Goal: Task Accomplishment & Management: Use online tool/utility

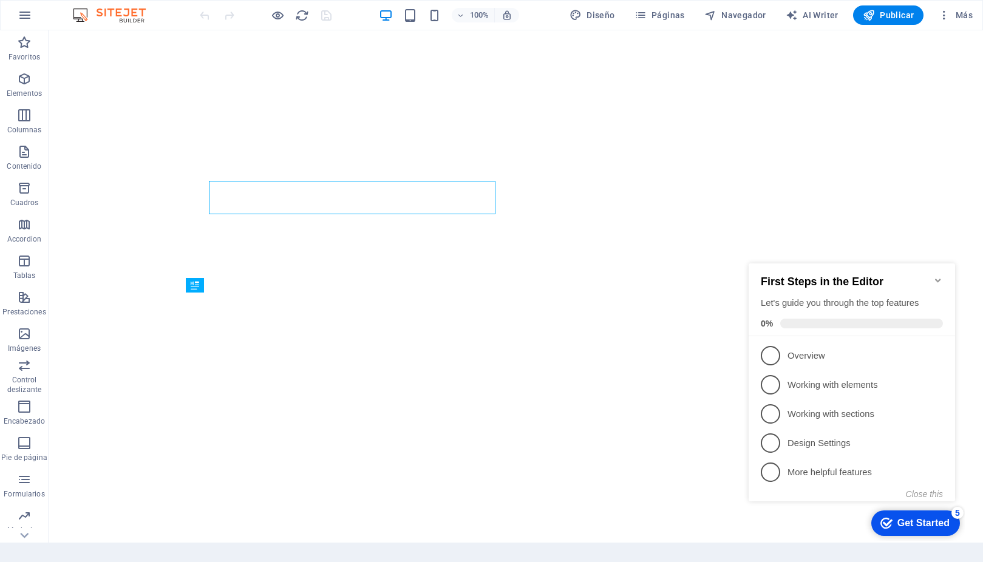
click at [936, 276] on icon "Minimize checklist" at bounding box center [938, 281] width 10 height 10
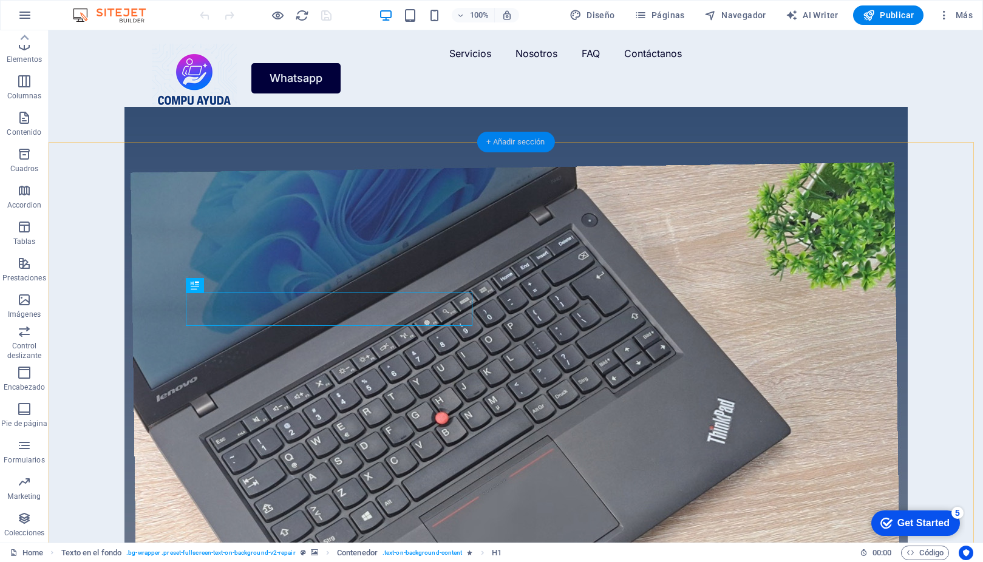
click at [506, 146] on div "+ Añadir sección" at bounding box center [515, 142] width 78 height 21
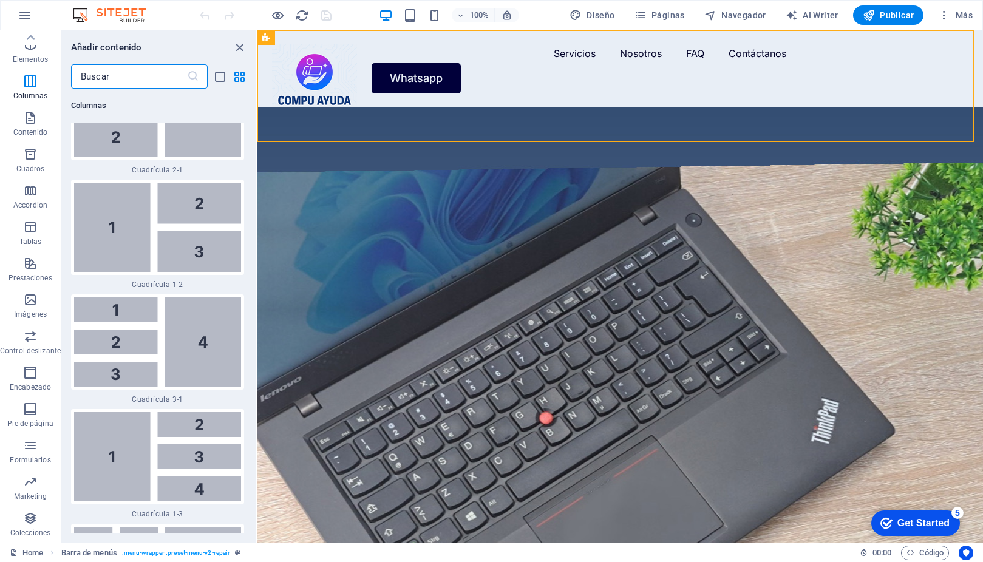
scroll to position [2769, 0]
click at [132, 323] on div at bounding box center [157, 343] width 173 height 95
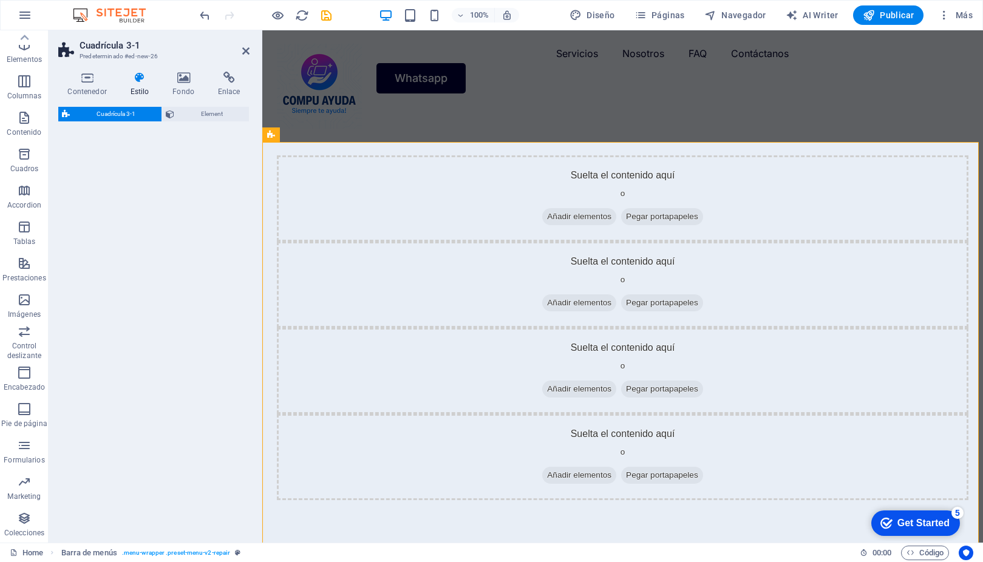
select select "rem"
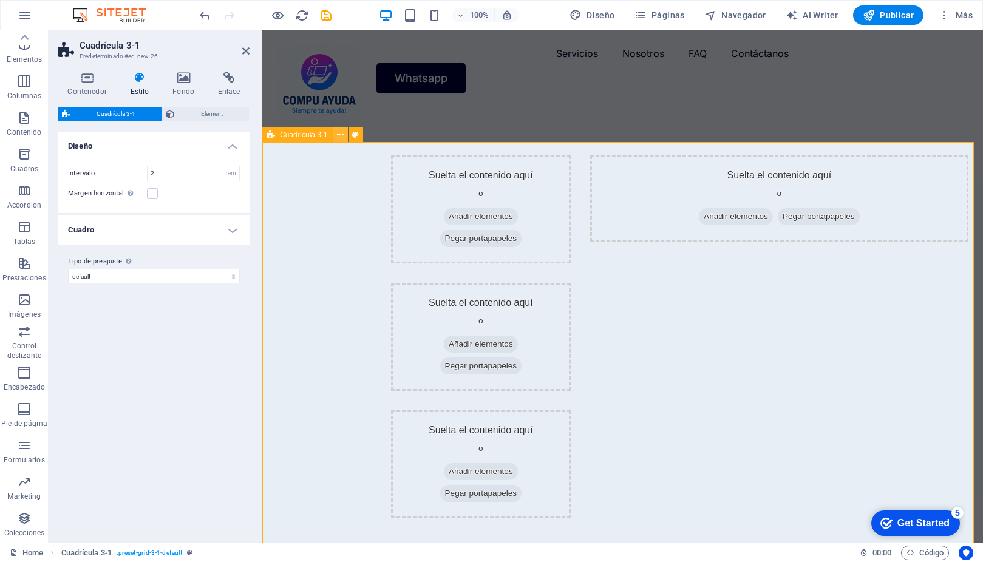
click at [340, 132] on icon at bounding box center [340, 135] width 7 height 13
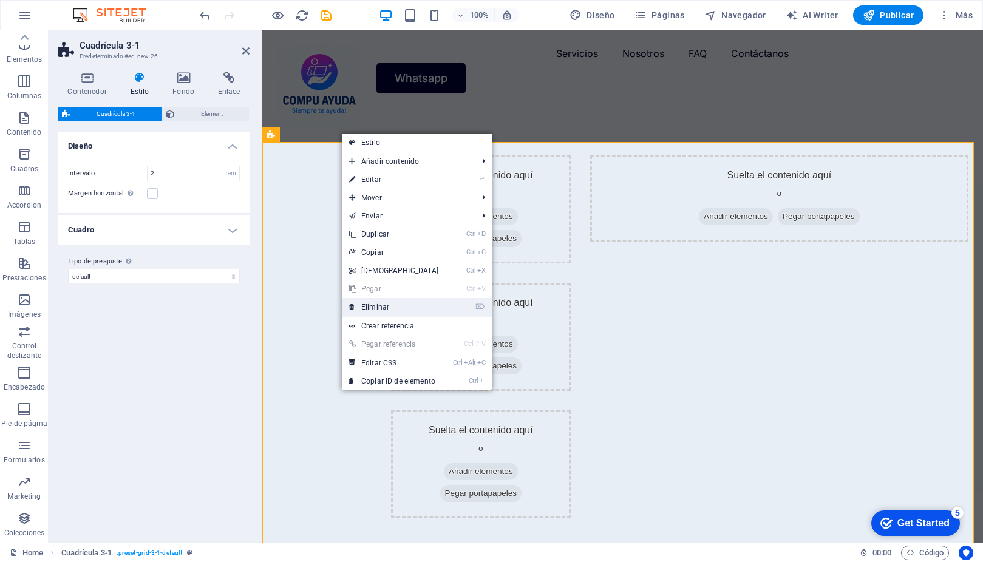
click at [399, 306] on link "⌦ Eliminar" at bounding box center [394, 307] width 104 height 18
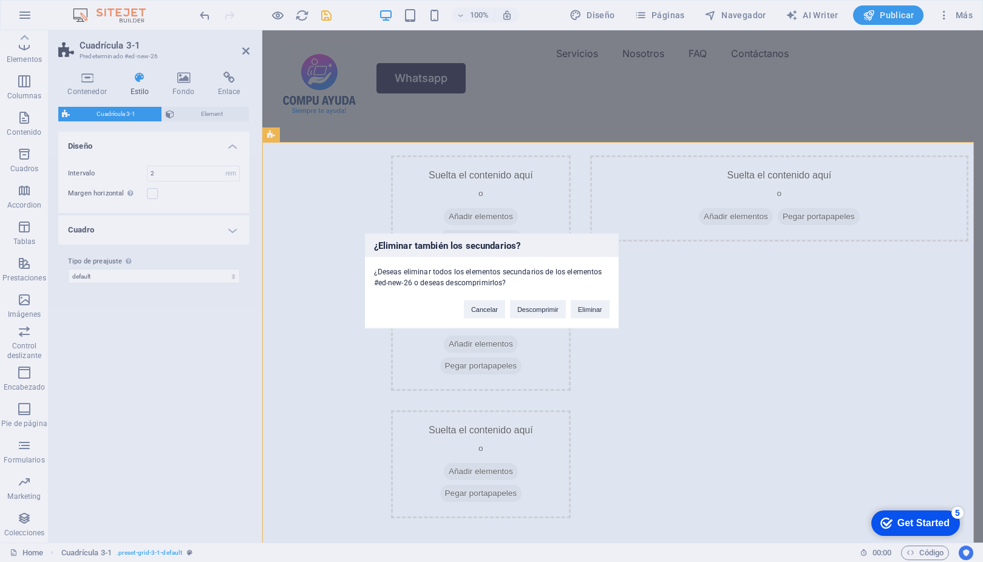
click at [19, 519] on div "¿Eliminar también los secundarios? ¿Deseas eliminar todos los elementos secunda…" at bounding box center [491, 281] width 983 height 562
click at [600, 313] on button "Eliminar" at bounding box center [589, 309] width 39 height 18
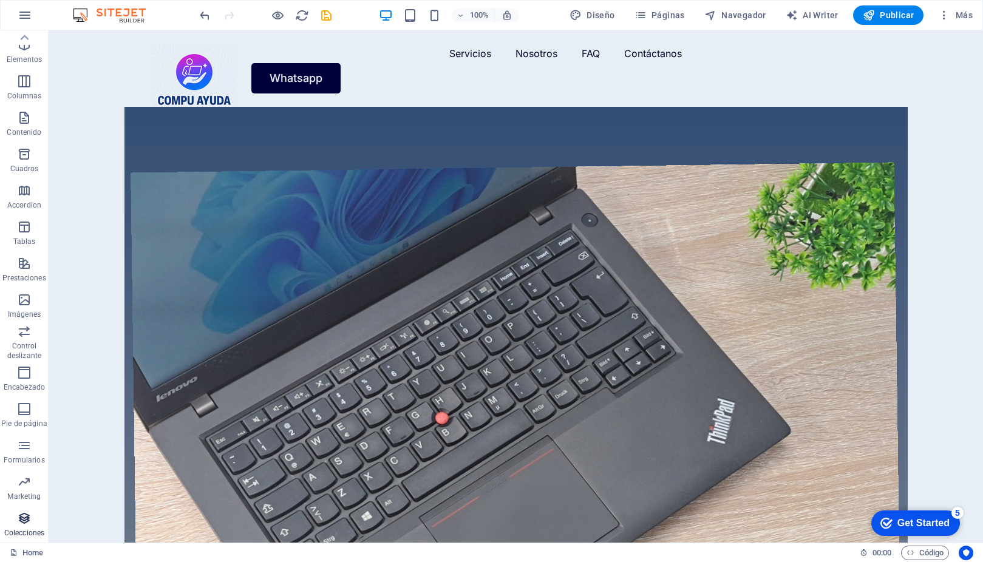
click at [33, 515] on span "Colecciones" at bounding box center [24, 525] width 49 height 29
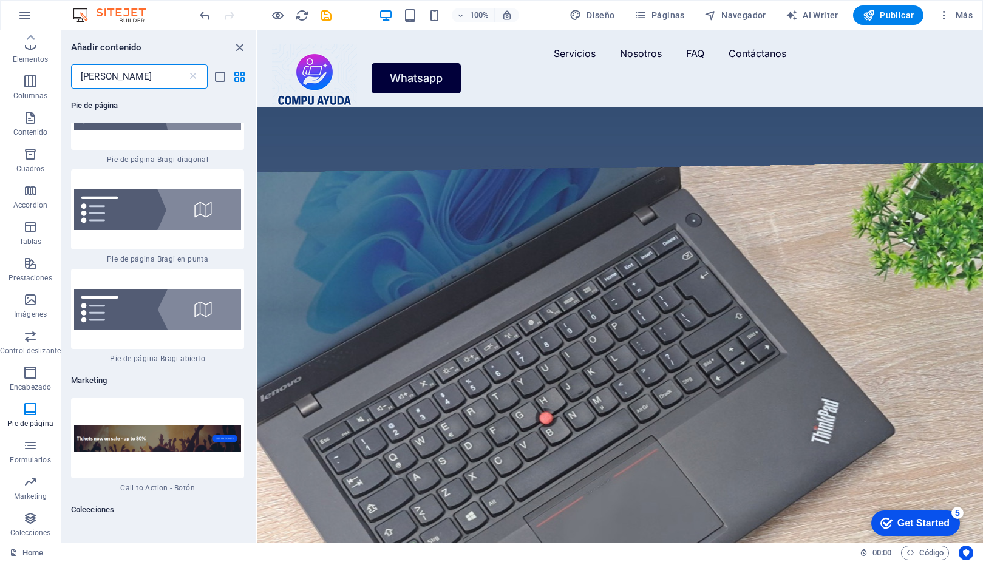
scroll to position [0, 0]
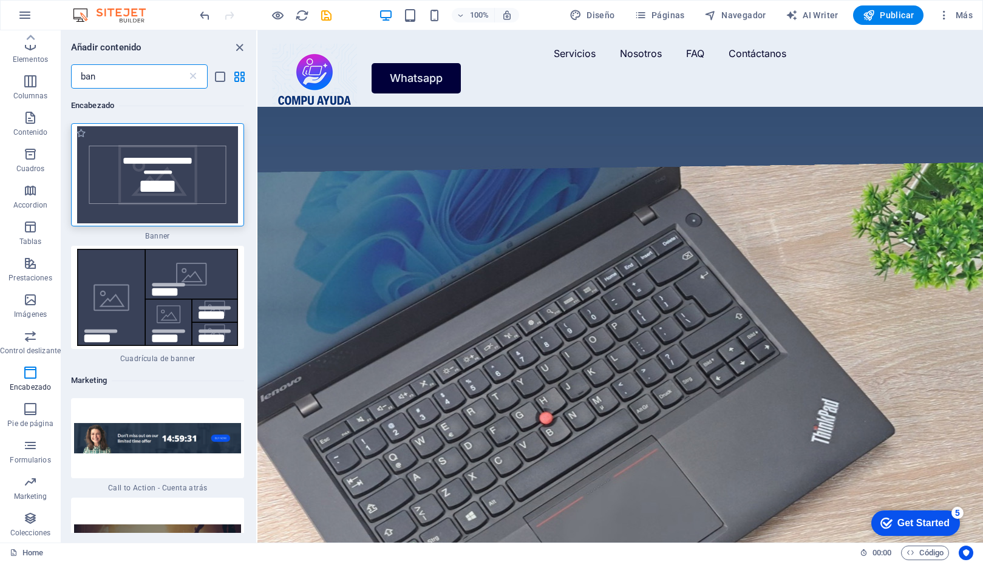
type input "ban"
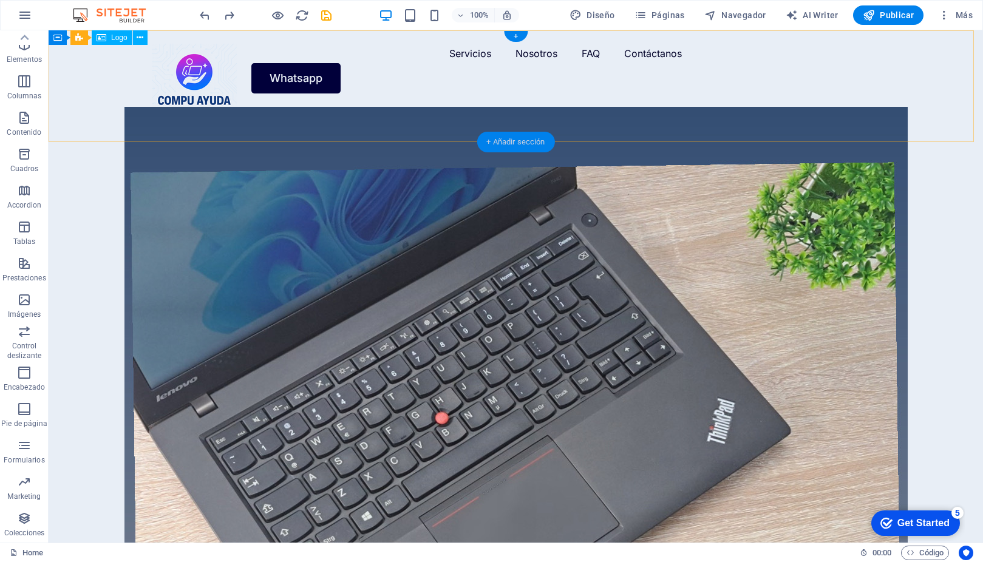
click at [500, 141] on div "+ Añadir sección" at bounding box center [515, 142] width 78 height 21
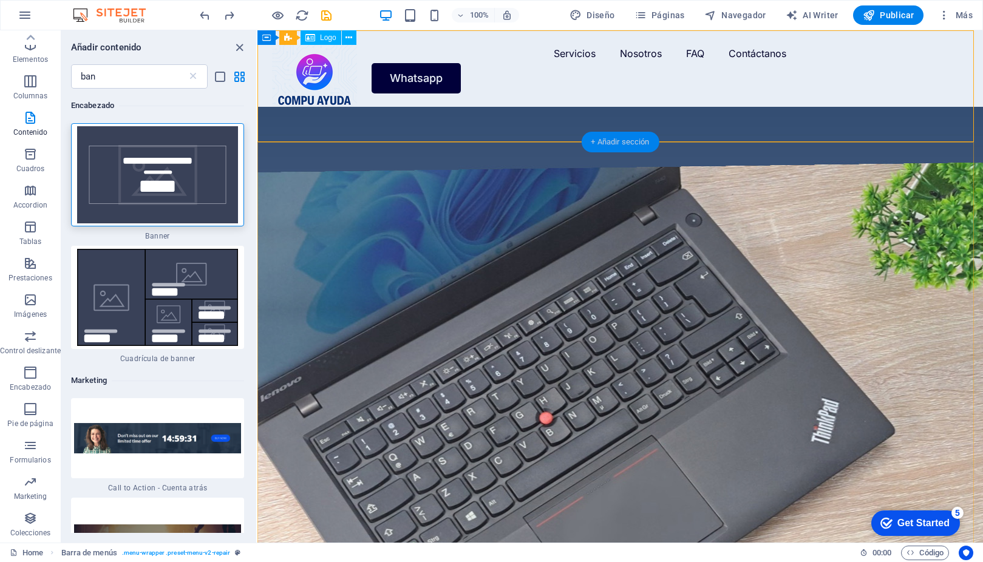
click at [615, 141] on div "+ Añadir sección" at bounding box center [620, 142] width 78 height 21
click at [177, 178] on img at bounding box center [157, 174] width 167 height 97
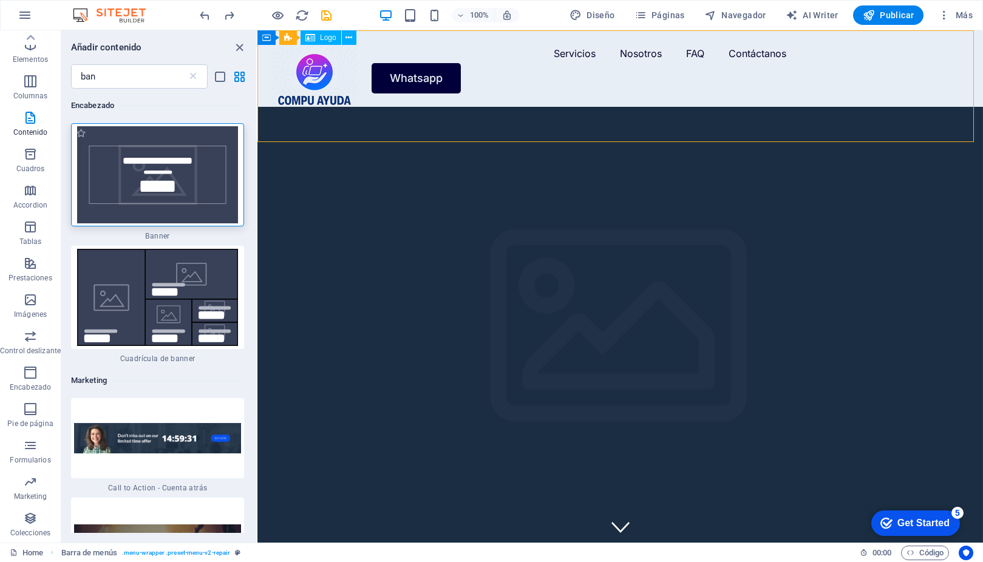
select select "vh"
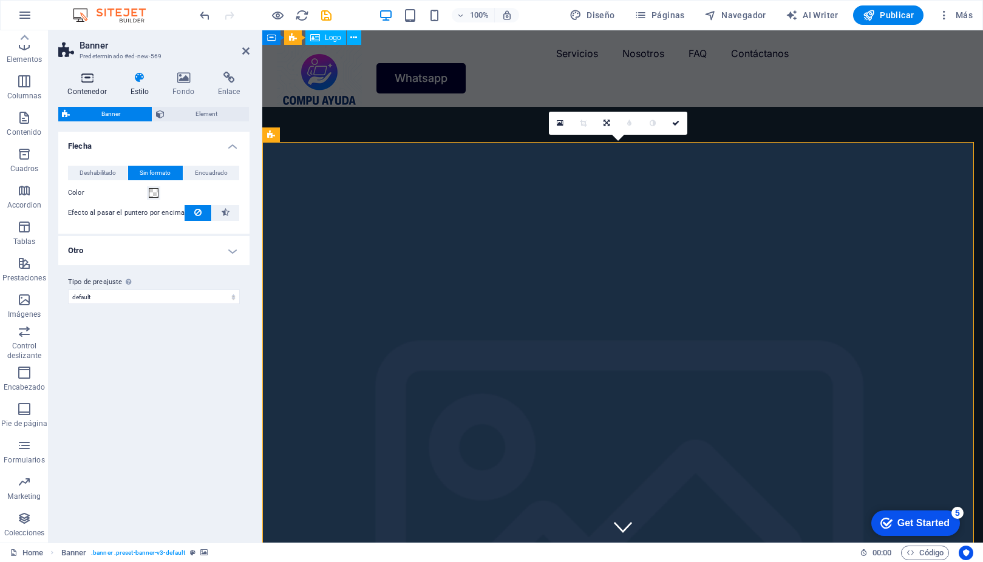
click at [87, 90] on h4 "Contenedor" at bounding box center [89, 84] width 63 height 25
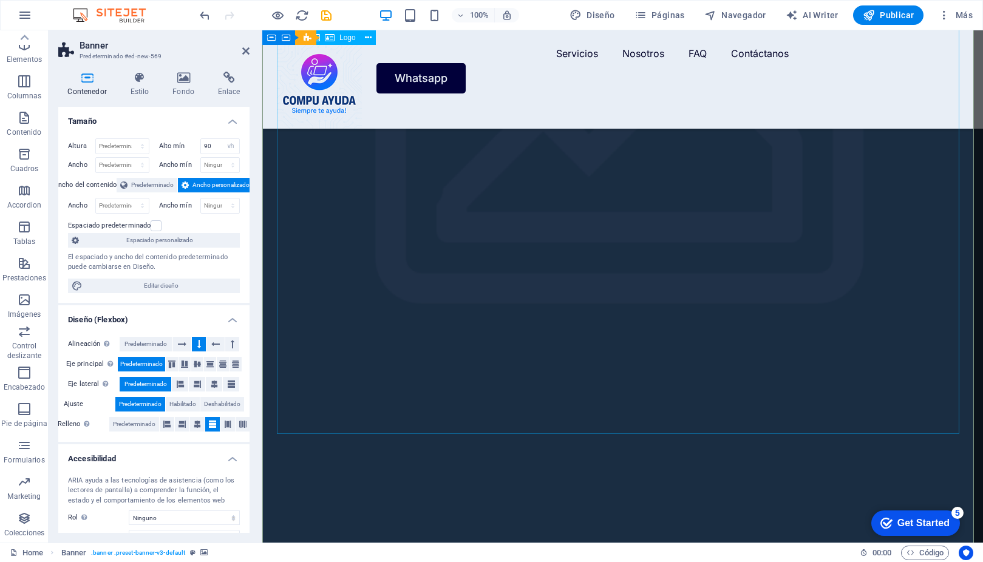
scroll to position [439, 0]
click at [232, 164] on select "Ninguno px rem % vh vw" at bounding box center [220, 165] width 39 height 15
click at [132, 147] on select "Predeterminado px rem % vh vw" at bounding box center [122, 146] width 53 height 15
click at [158, 123] on h4 "Tamaño" at bounding box center [153, 118] width 191 height 22
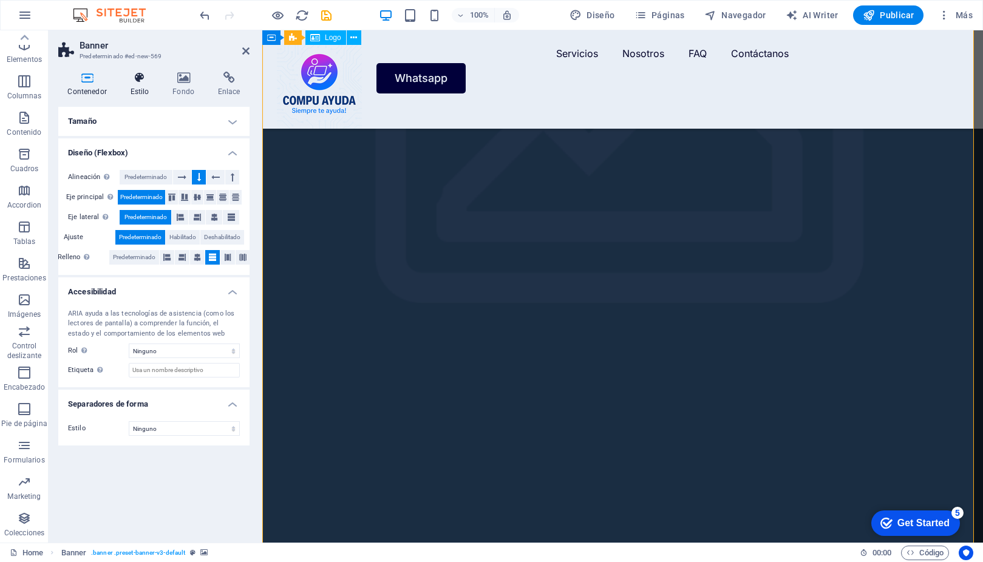
click at [147, 87] on h4 "Estilo" at bounding box center [142, 84] width 42 height 25
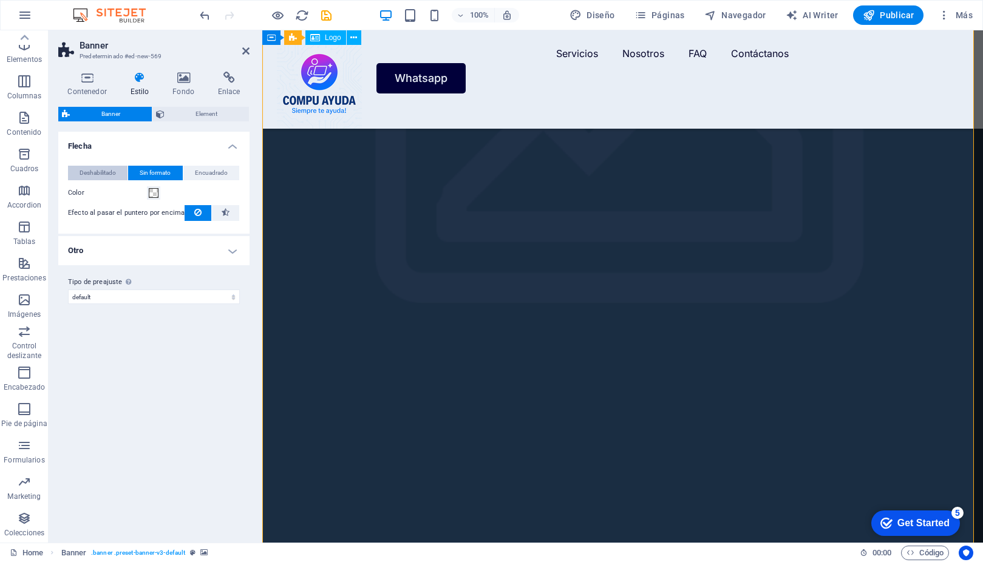
click at [107, 172] on span "Deshabilitado" at bounding box center [98, 173] width 36 height 15
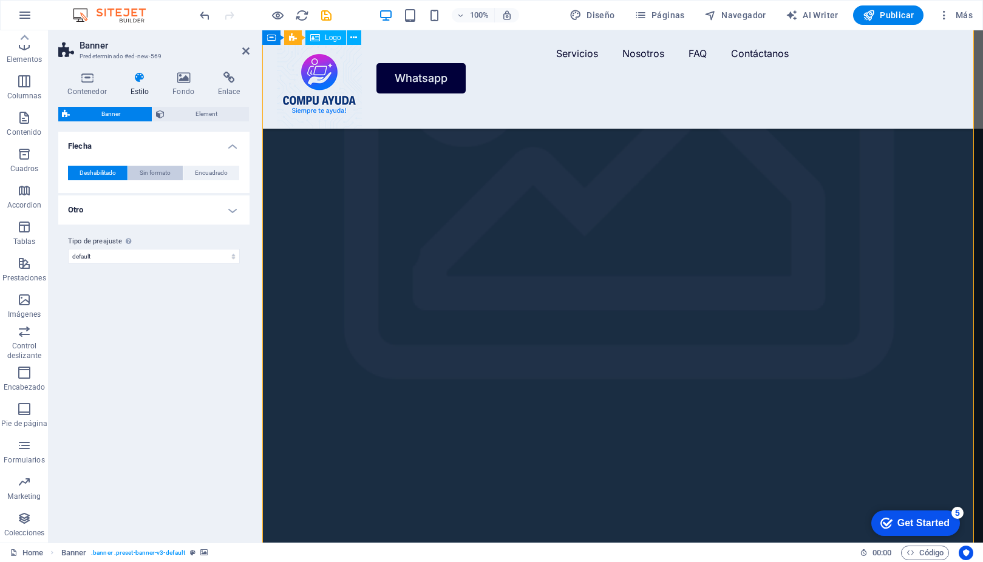
click at [151, 174] on span "Sin formato" at bounding box center [155, 173] width 31 height 15
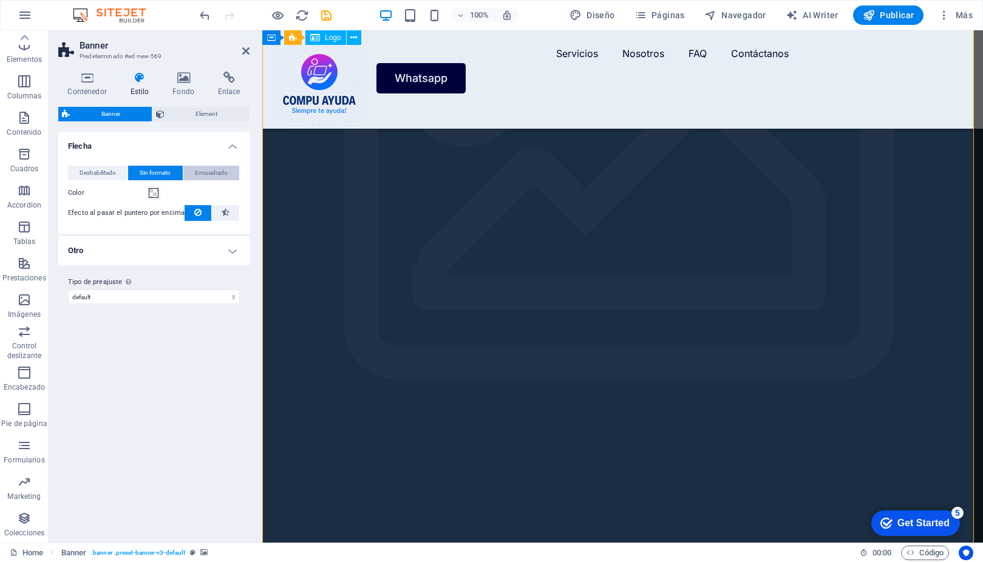
click at [205, 175] on span "Encuadrado" at bounding box center [211, 173] width 33 height 15
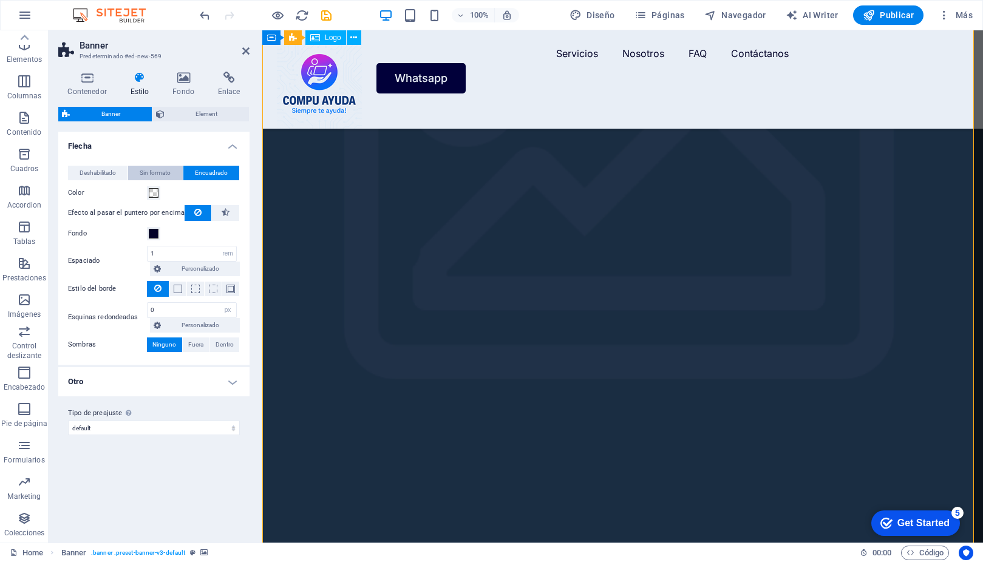
click at [144, 176] on span "Sin formato" at bounding box center [155, 173] width 31 height 15
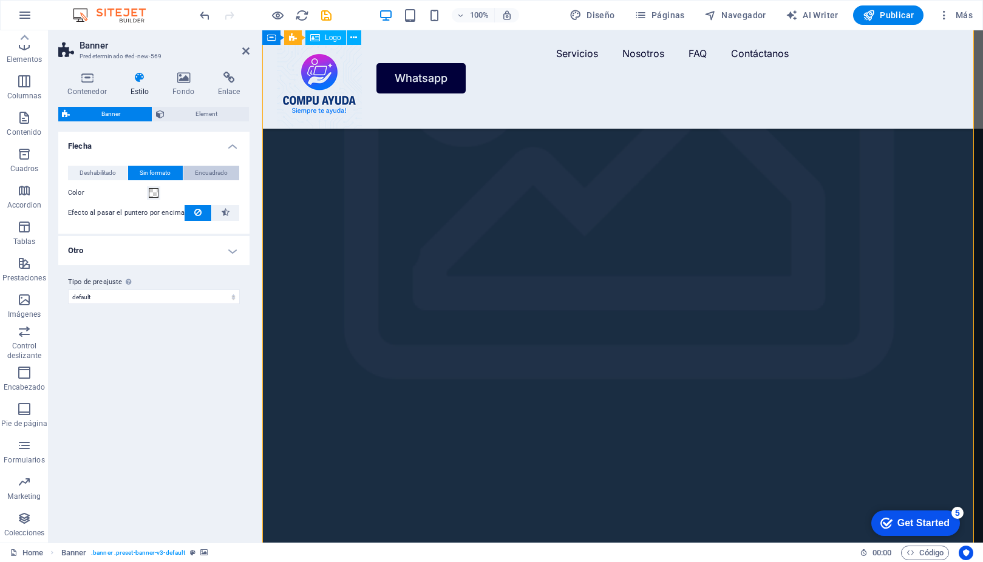
click at [200, 176] on span "Encuadrado" at bounding box center [211, 173] width 33 height 15
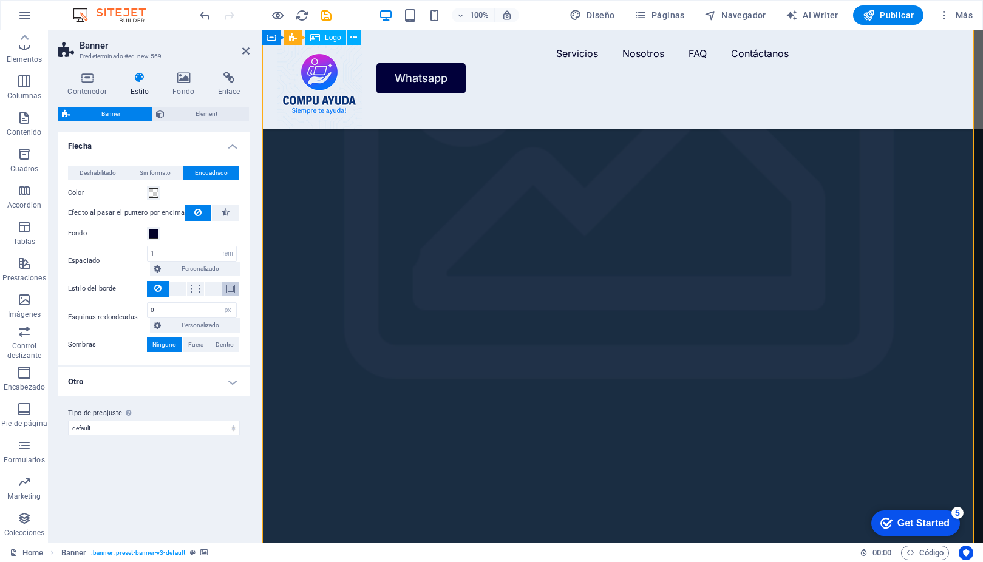
drag, startPoint x: 229, startPoint y: 296, endPoint x: 233, endPoint y: 291, distance: 6.9
click at [233, 291] on div "Estilo del borde" at bounding box center [154, 289] width 172 height 16
click at [233, 291] on span at bounding box center [230, 289] width 8 height 8
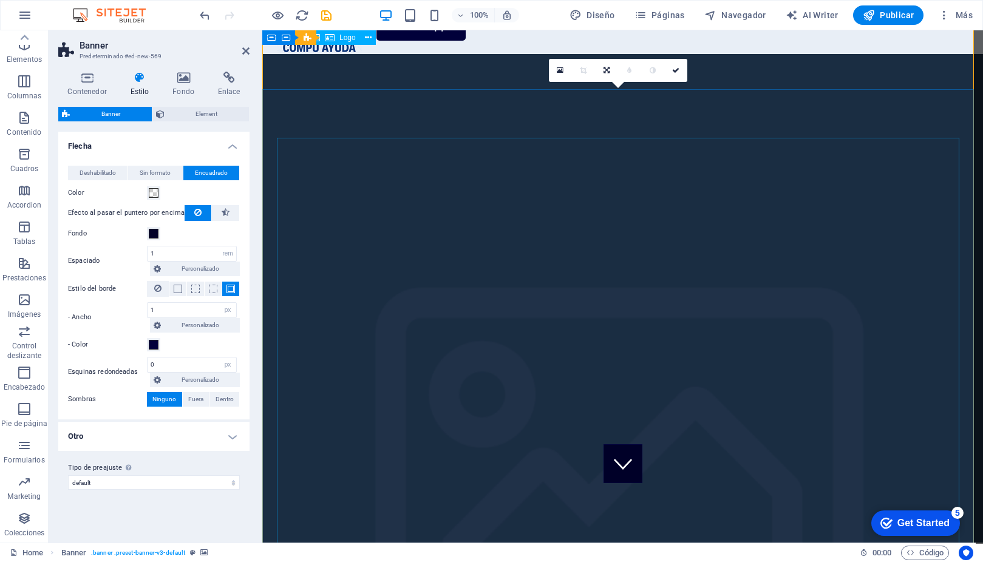
scroll to position [52, 0]
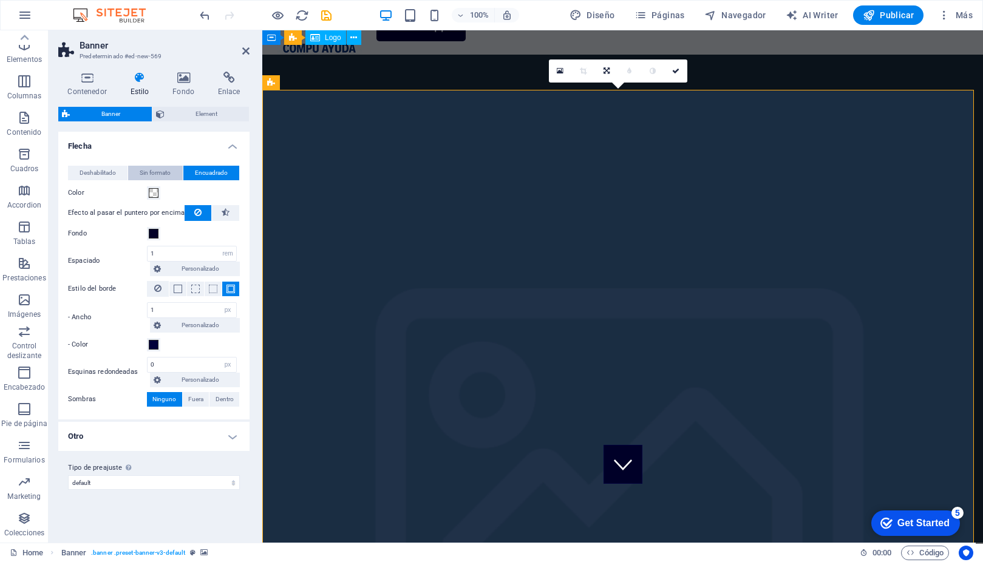
click at [152, 175] on span "Sin formato" at bounding box center [155, 173] width 31 height 15
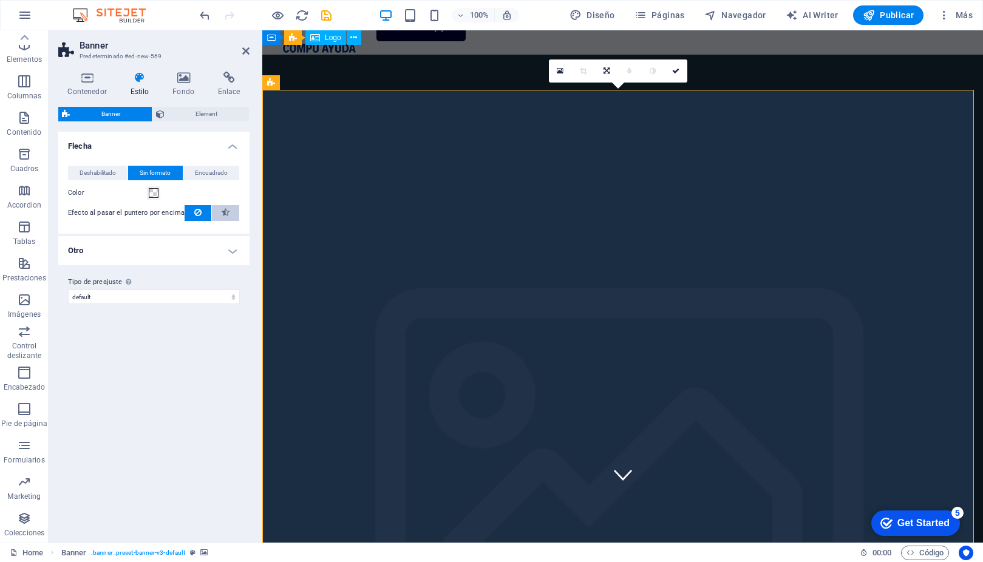
click at [223, 216] on icon at bounding box center [226, 212] width 8 height 15
click at [197, 209] on icon at bounding box center [197, 212] width 7 height 15
click at [208, 115] on span "Element" at bounding box center [207, 114] width 78 height 15
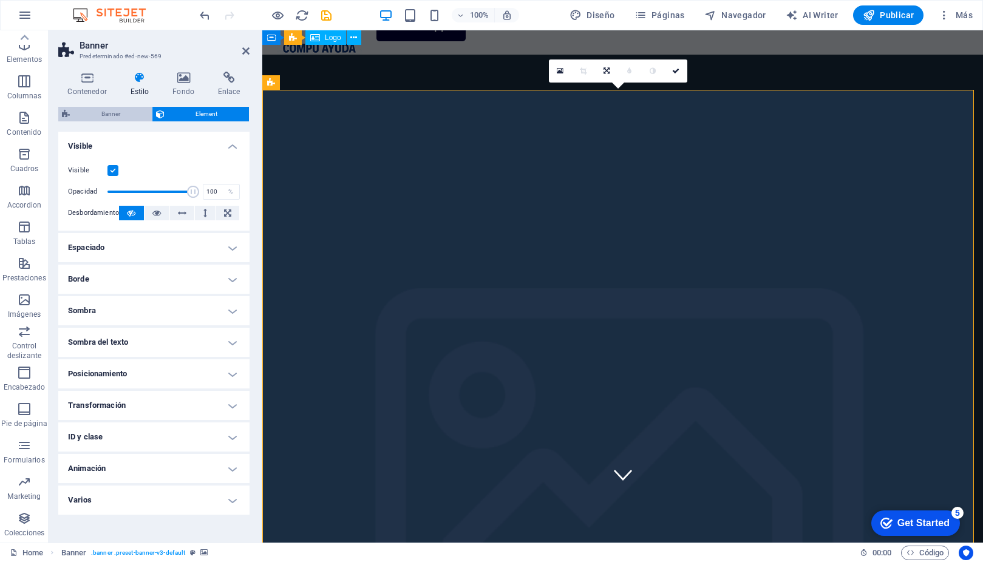
click at [100, 119] on span "Banner" at bounding box center [110, 114] width 75 height 15
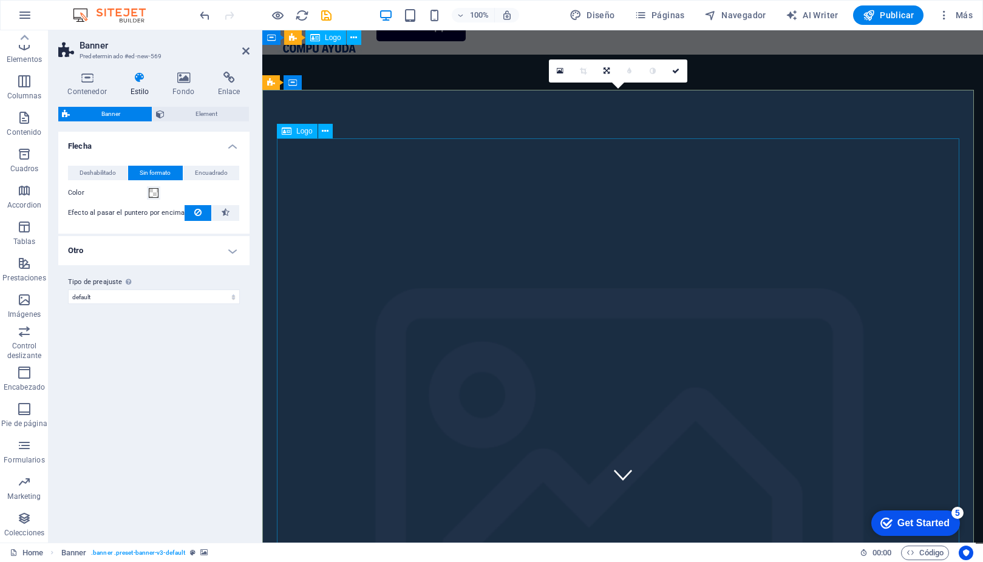
click at [306, 131] on span "Logo" at bounding box center [304, 130] width 16 height 7
click at [328, 131] on icon at bounding box center [325, 131] width 7 height 13
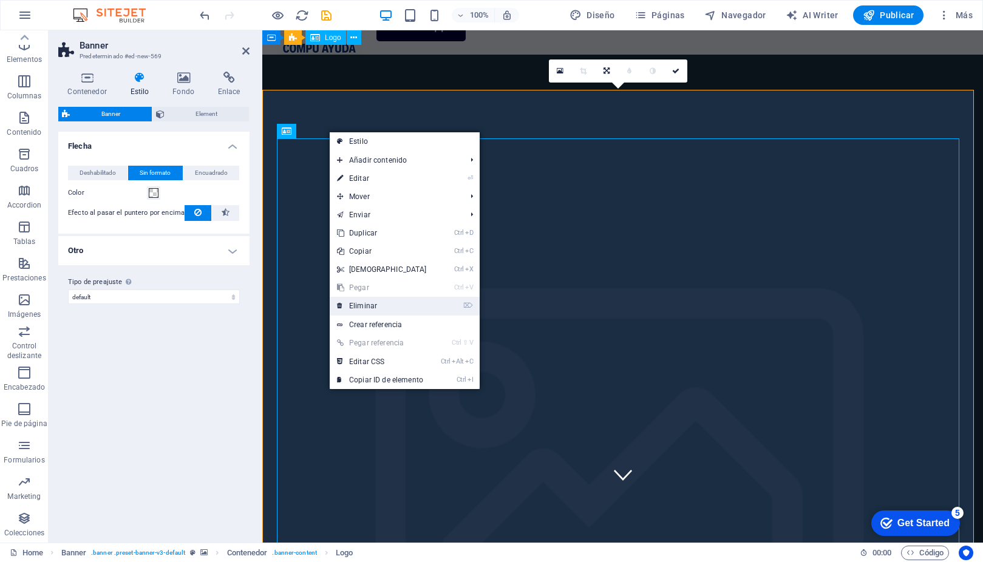
click at [376, 299] on link "⌦ Eliminar" at bounding box center [382, 306] width 104 height 18
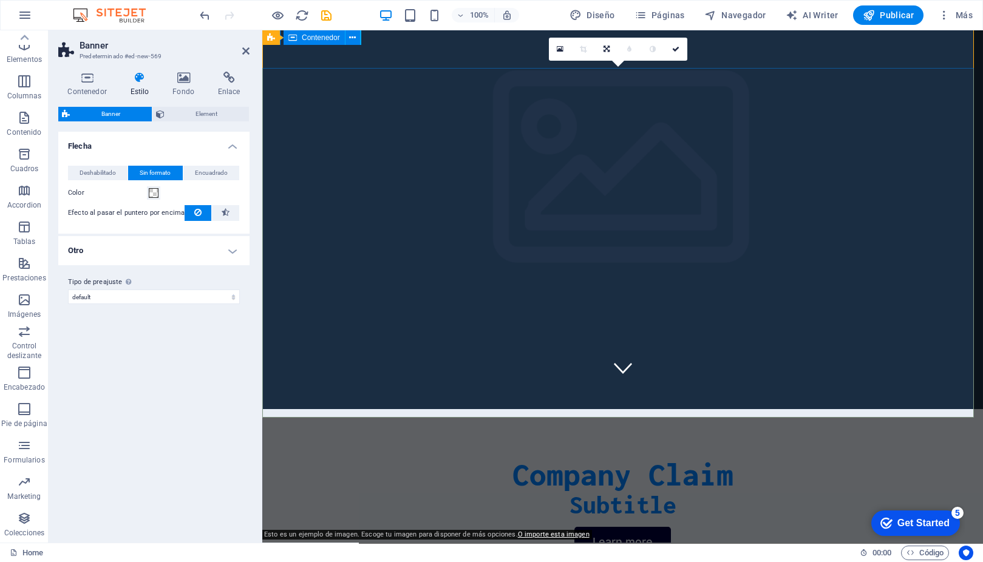
scroll to position [0, 0]
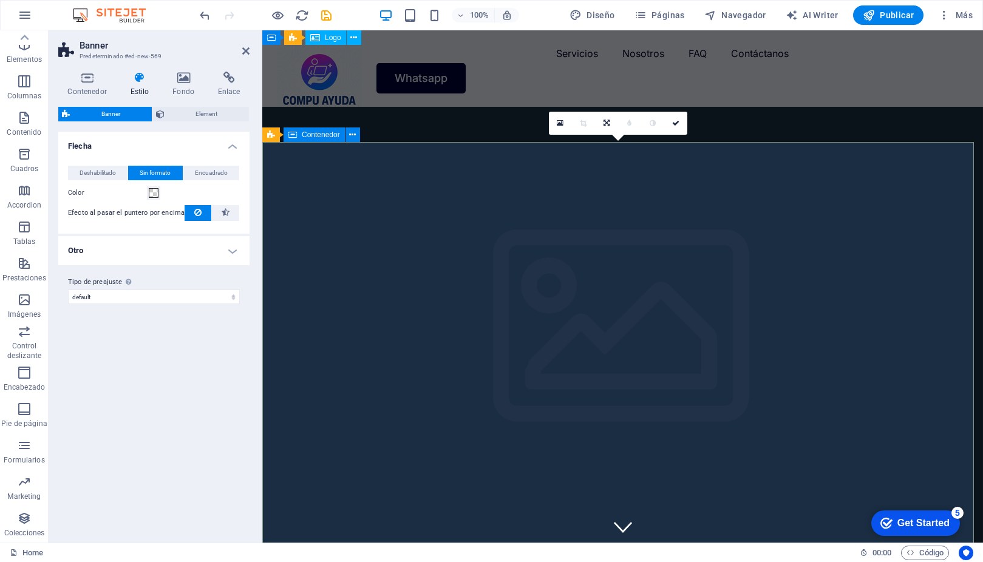
click at [315, 138] on span "Contenedor" at bounding box center [321, 134] width 38 height 7
click at [355, 133] on icon at bounding box center [352, 135] width 7 height 13
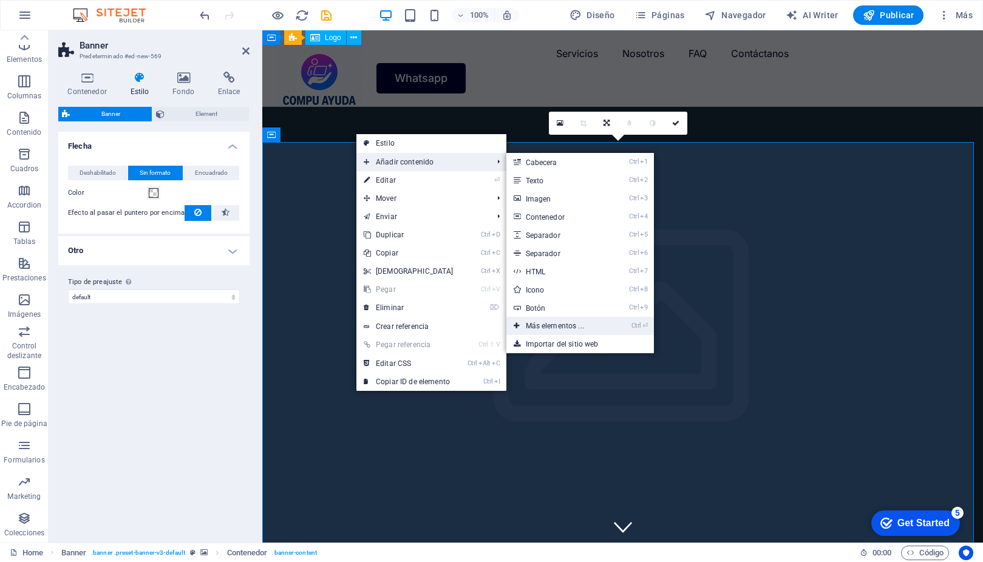
click at [593, 327] on link "Ctrl ⏎ Más elementos ..." at bounding box center [557, 326] width 102 height 18
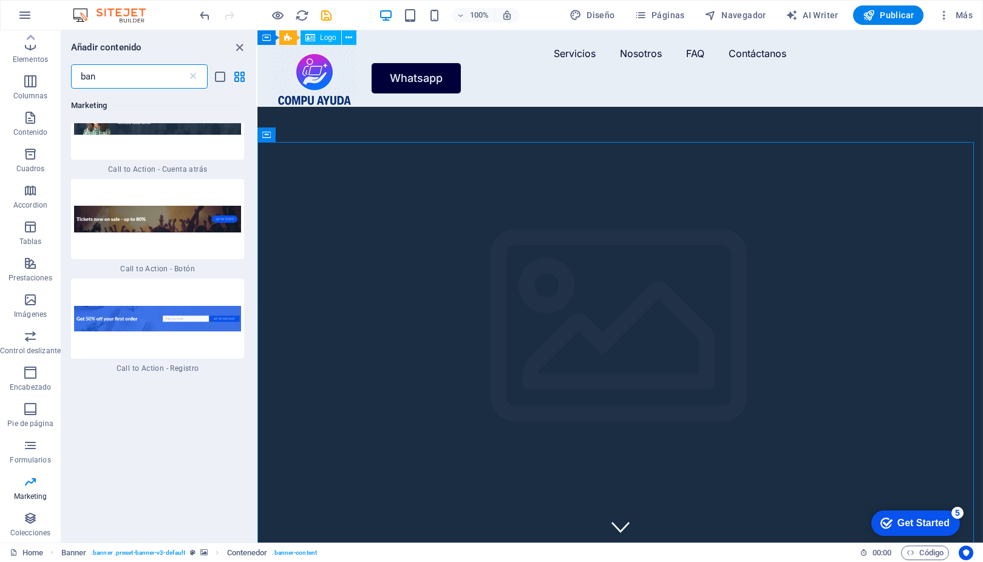
scroll to position [177, 0]
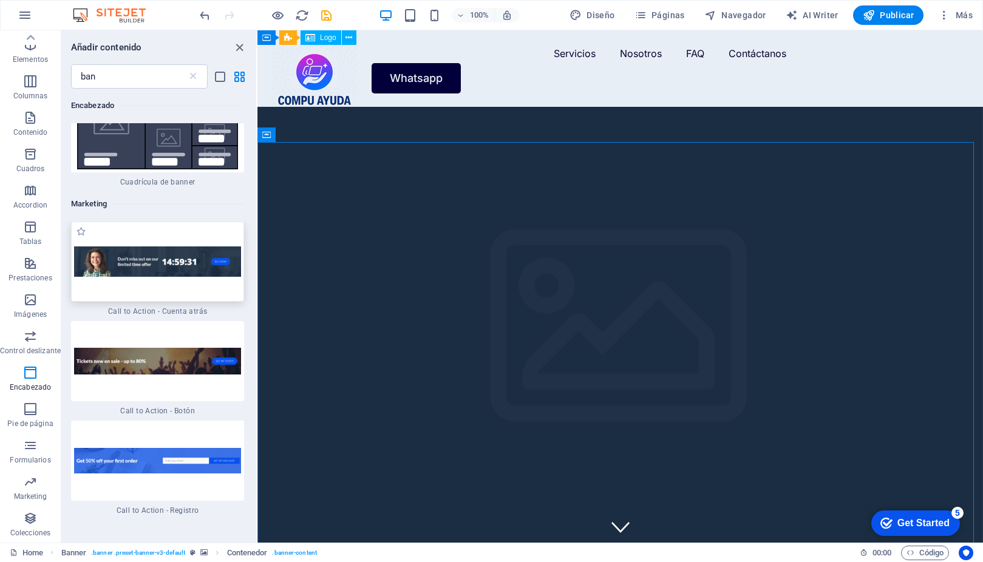
click at [178, 256] on img at bounding box center [157, 261] width 167 height 31
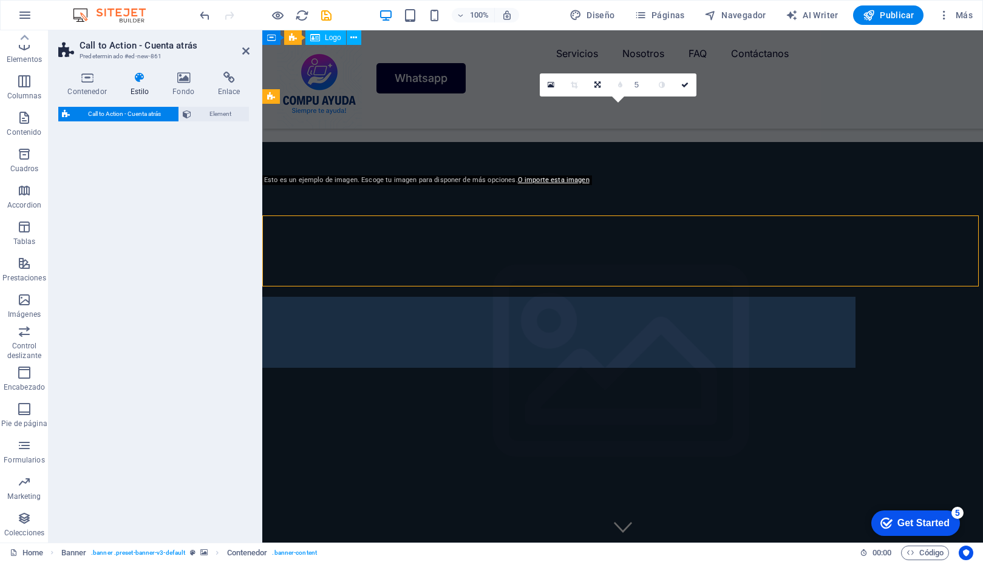
scroll to position [240, 0]
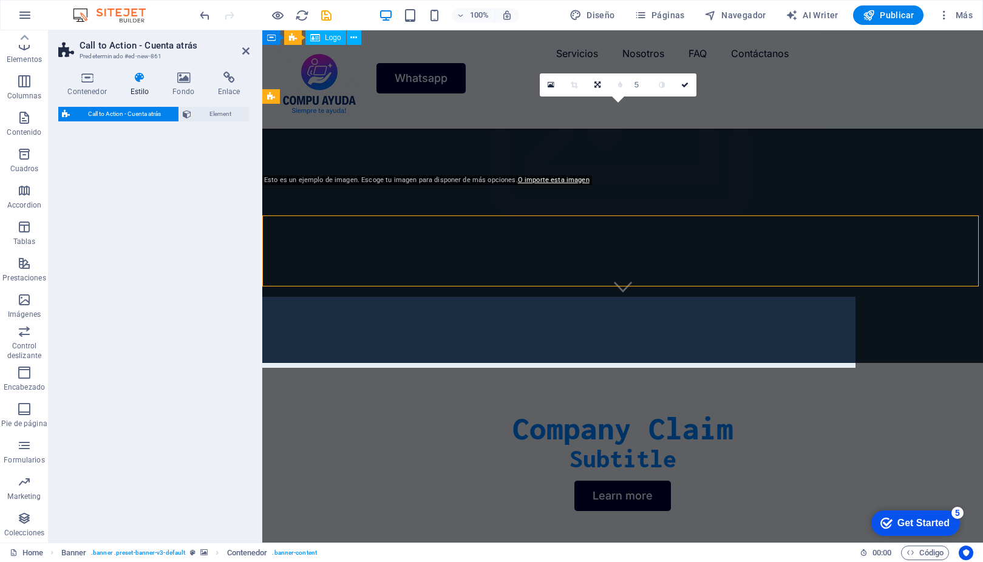
select select "rem"
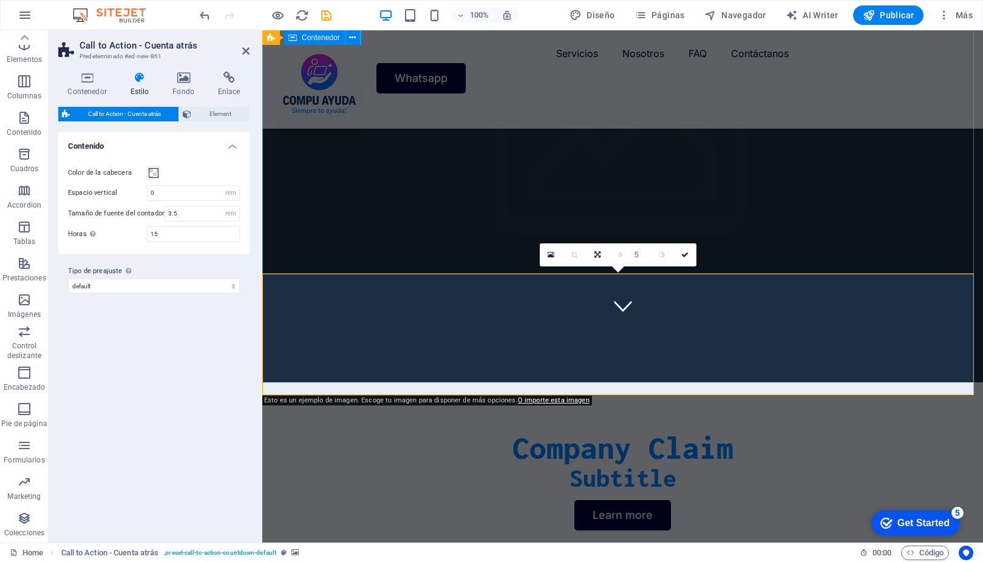
scroll to position [218, 0]
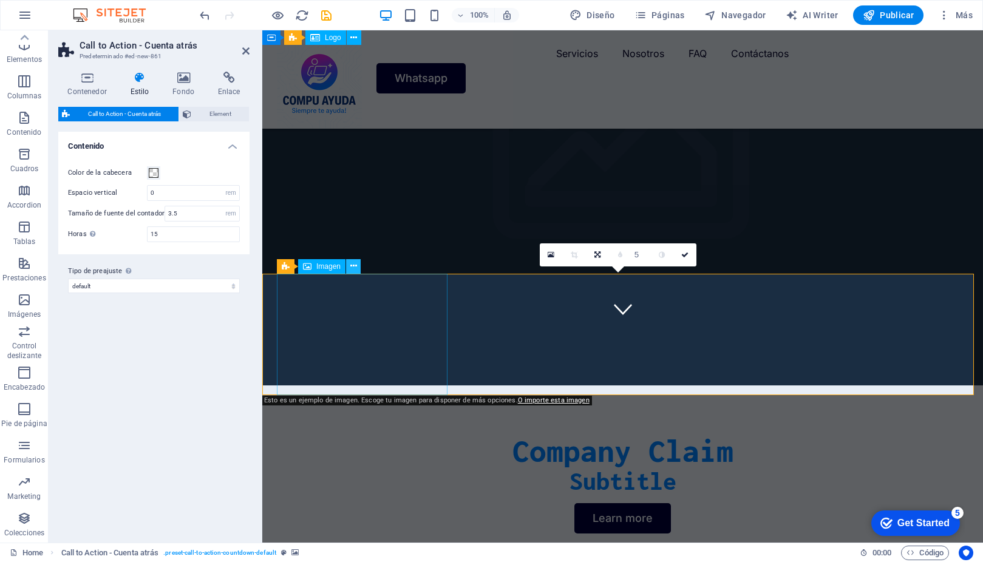
click at [353, 268] on icon at bounding box center [353, 266] width 7 height 13
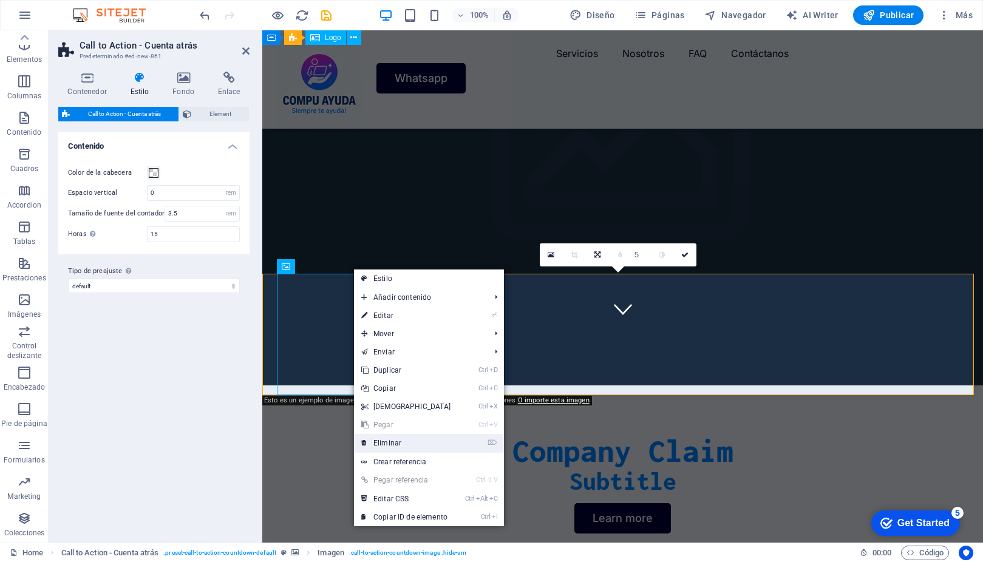
click at [401, 440] on link "⌦ Eliminar" at bounding box center [406, 443] width 104 height 18
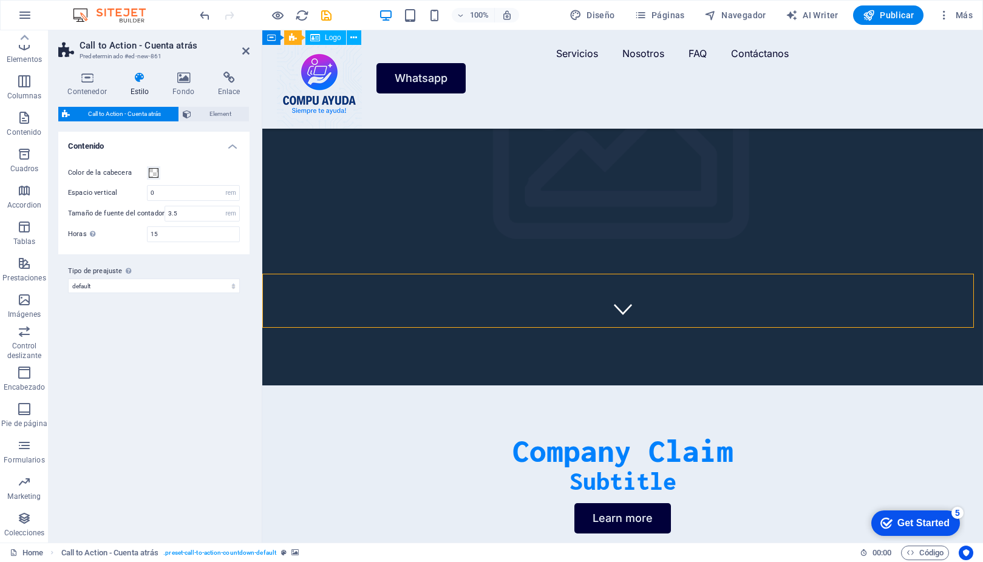
drag, startPoint x: 563, startPoint y: 297, endPoint x: 396, endPoint y: 300, distance: 166.9
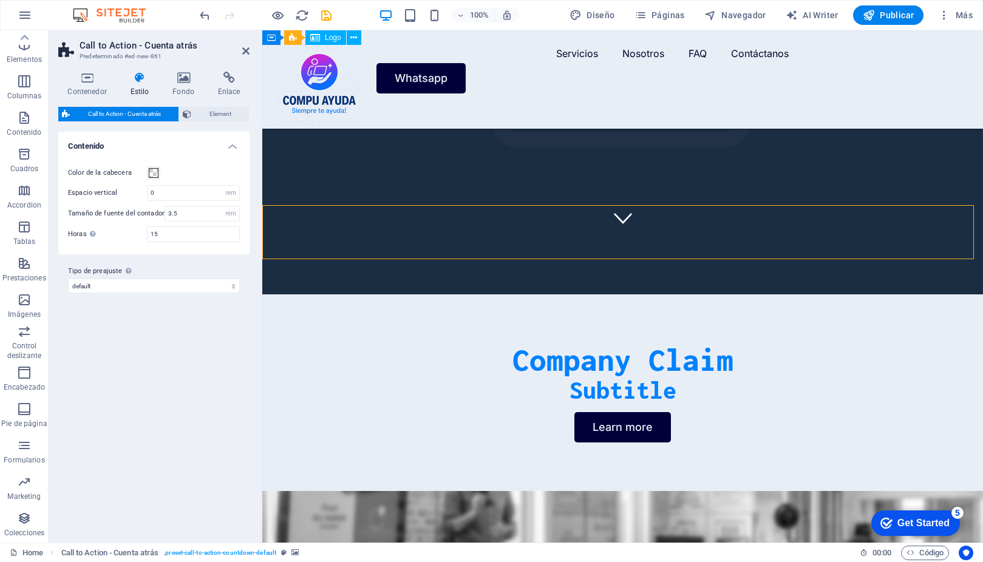
scroll to position [282, 0]
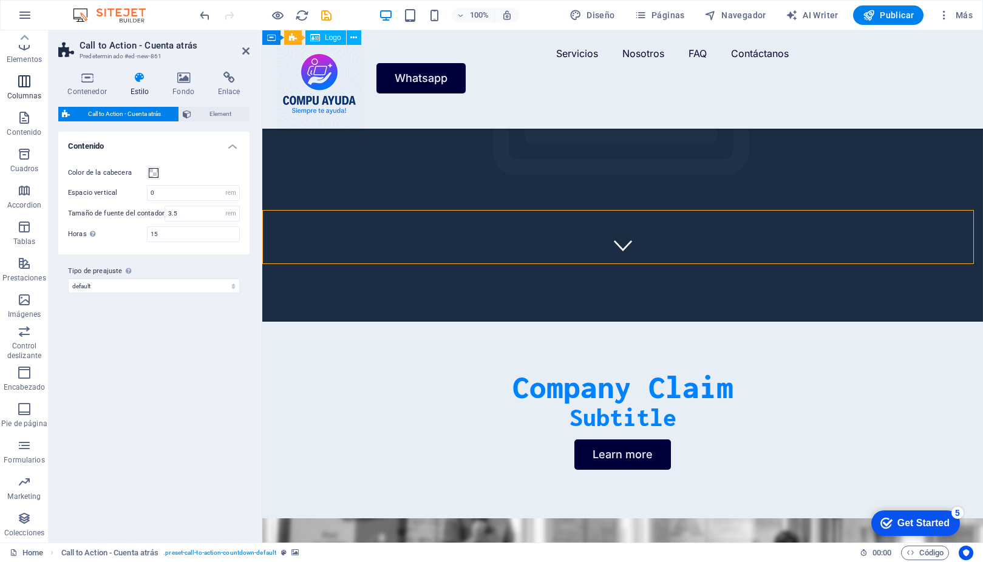
click at [38, 101] on span "Columnas" at bounding box center [24, 88] width 49 height 29
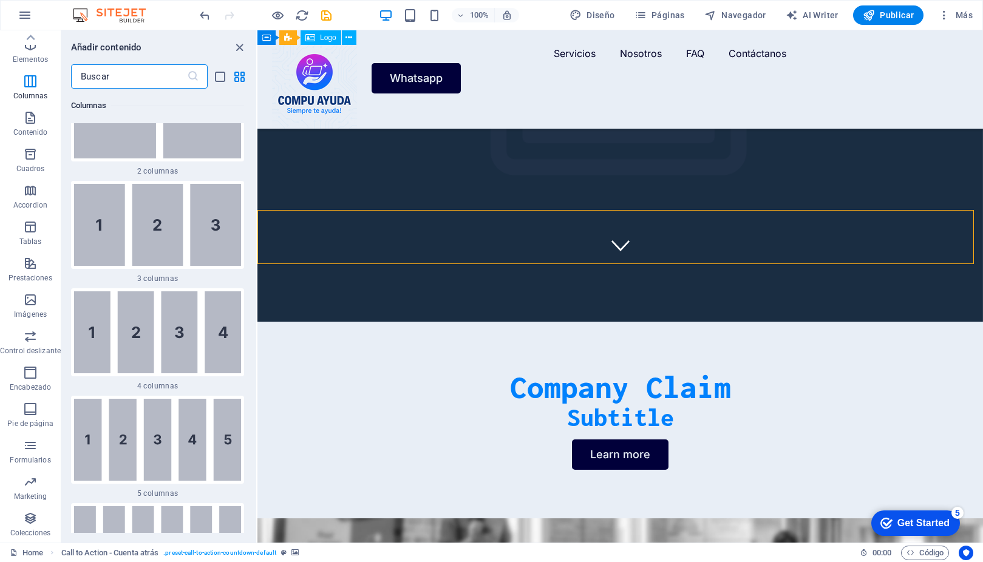
scroll to position [805, 0]
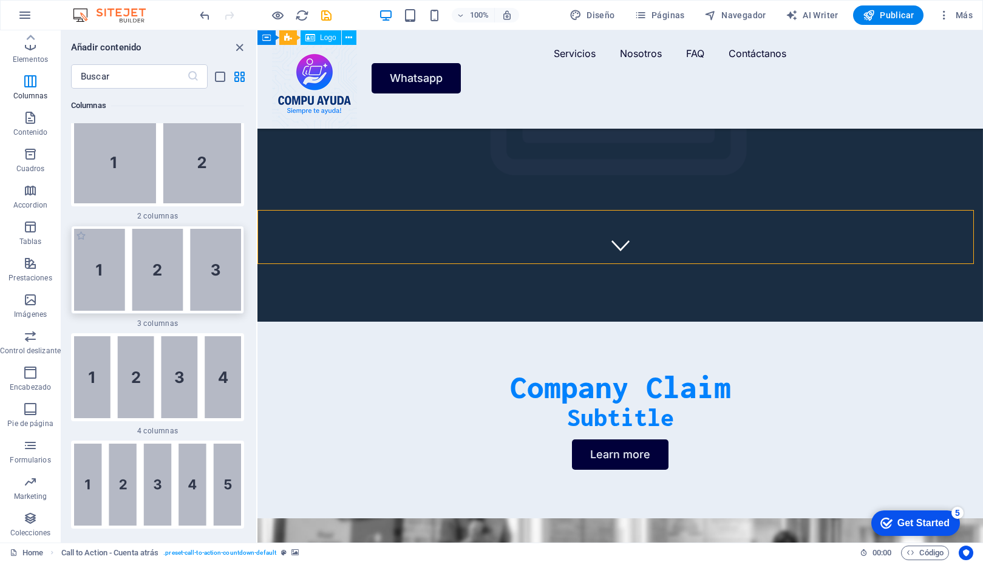
click at [203, 276] on img at bounding box center [157, 270] width 167 height 82
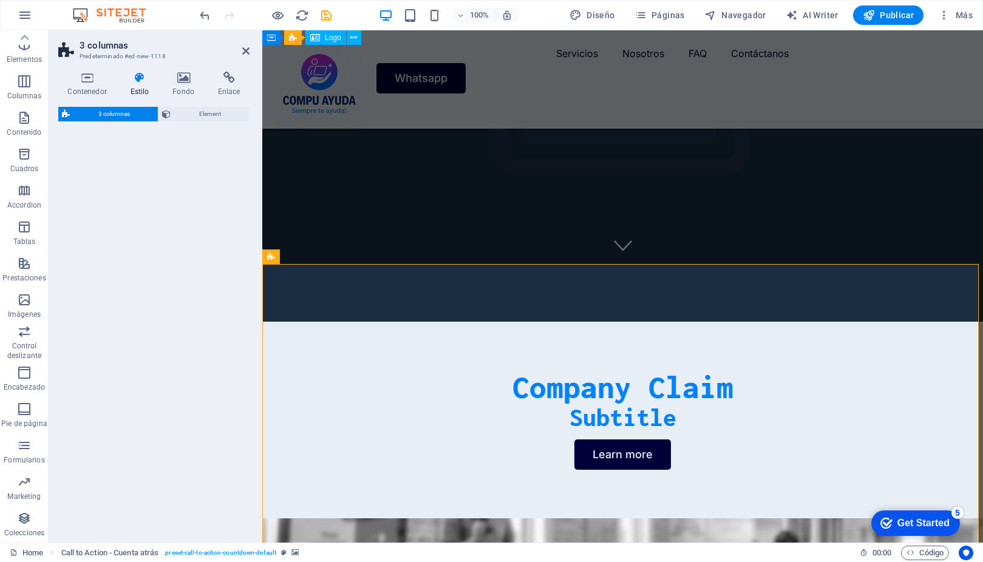
select select "rem"
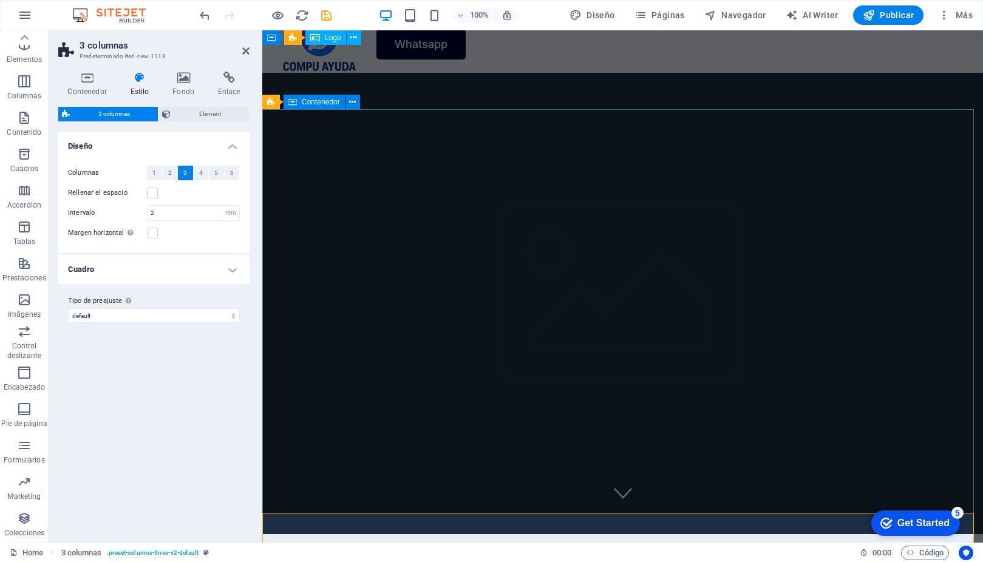
scroll to position [0, 0]
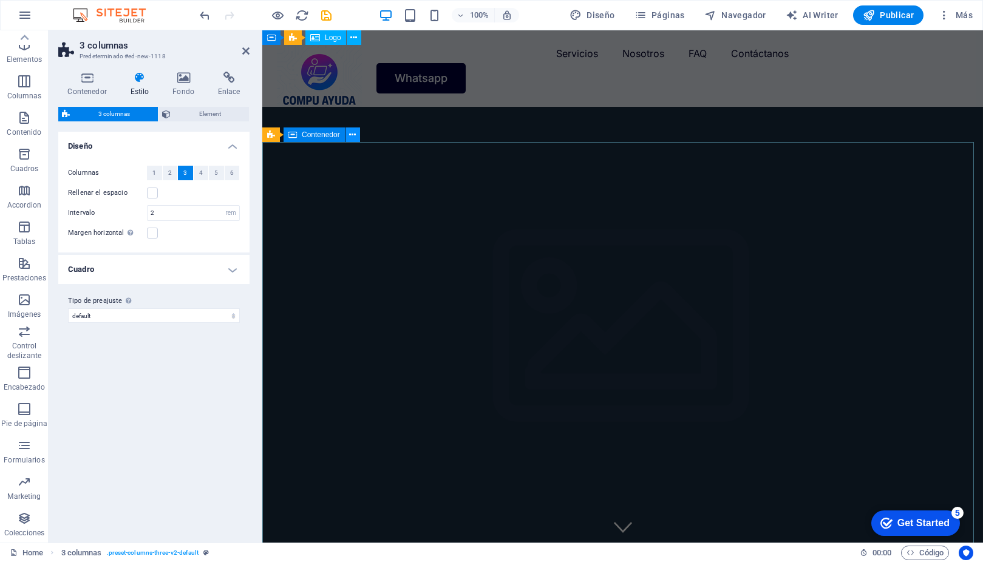
click at [348, 135] on button at bounding box center [352, 134] width 15 height 15
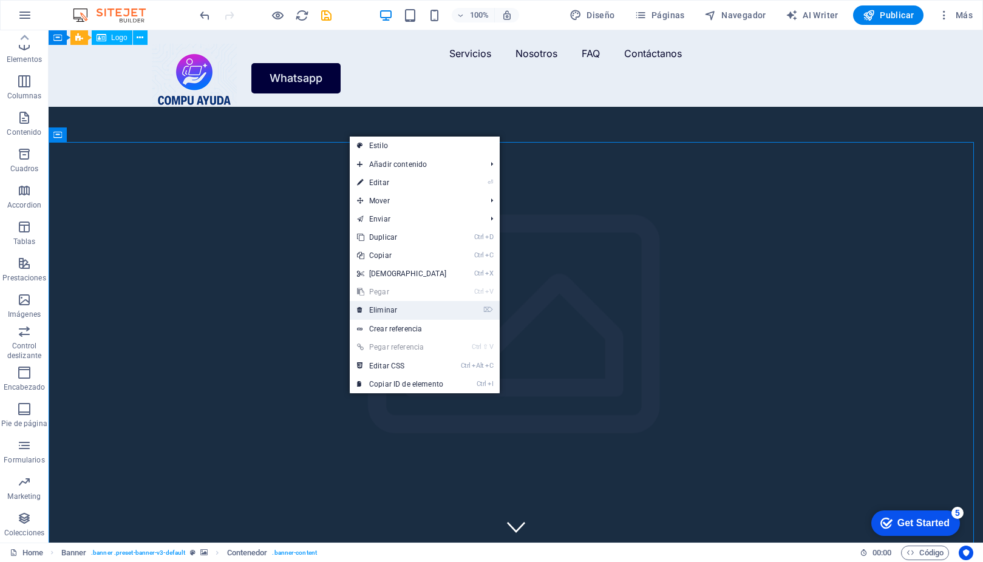
click at [419, 308] on link "⌦ Eliminar" at bounding box center [402, 310] width 104 height 18
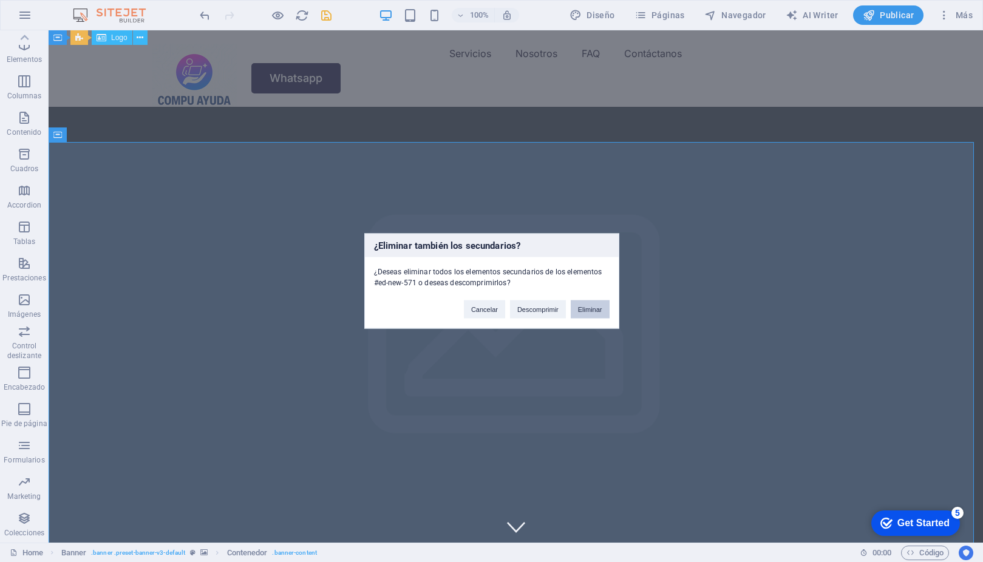
click at [584, 308] on button "Eliminar" at bounding box center [589, 309] width 39 height 18
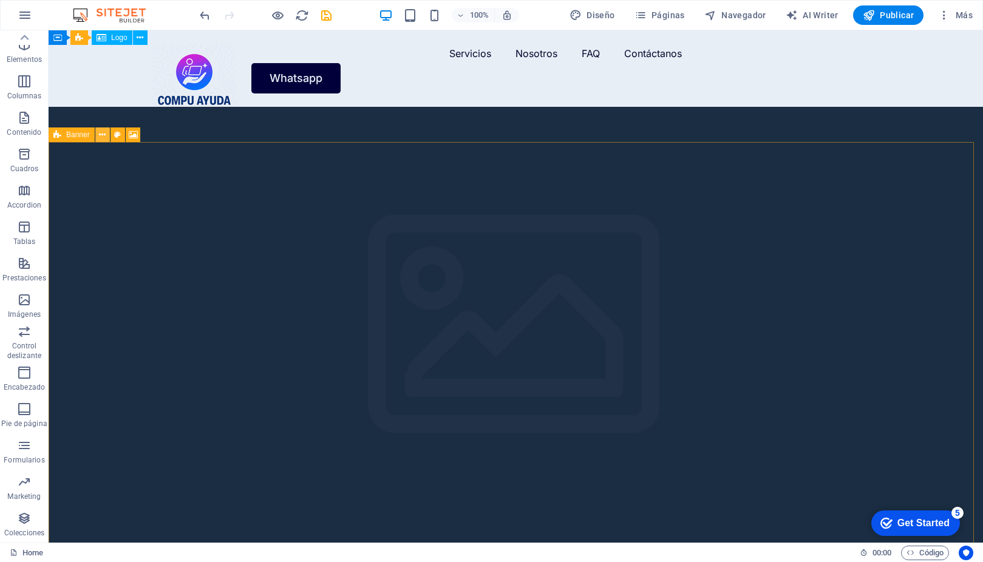
click at [105, 132] on icon at bounding box center [102, 135] width 7 height 13
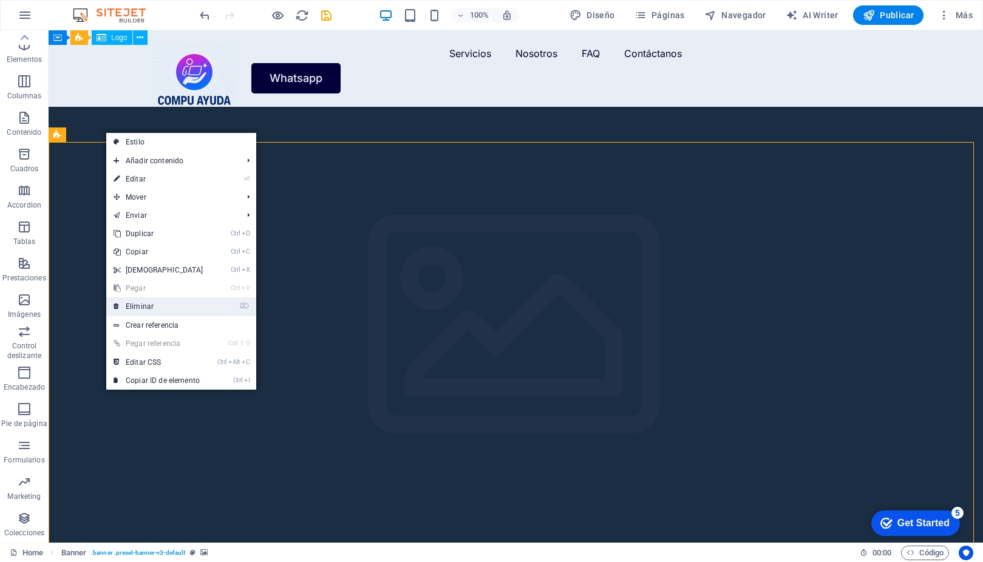
click at [181, 313] on link "⌦ Eliminar" at bounding box center [158, 306] width 104 height 18
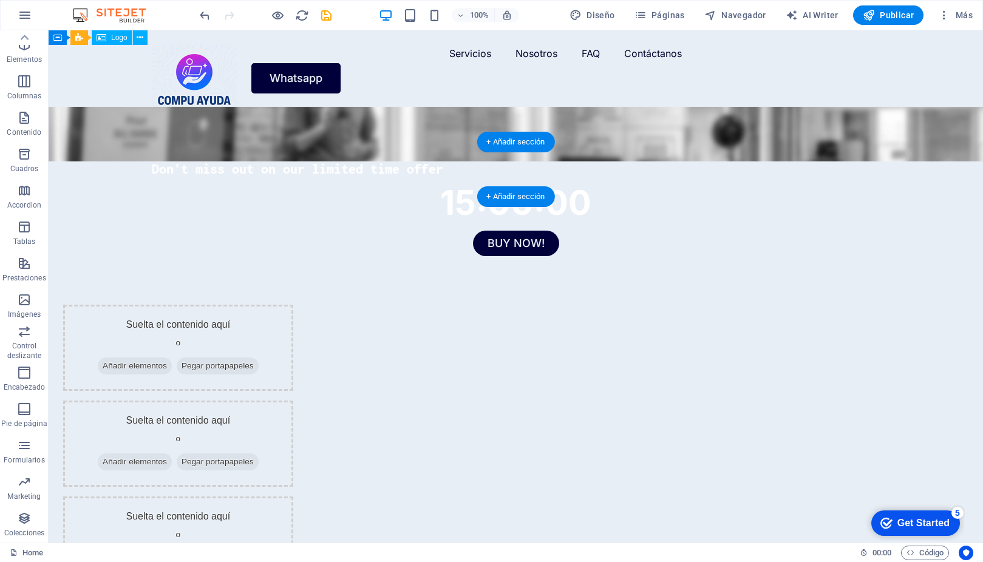
click at [77, 148] on figure at bounding box center [516, 134] width 934 height 55
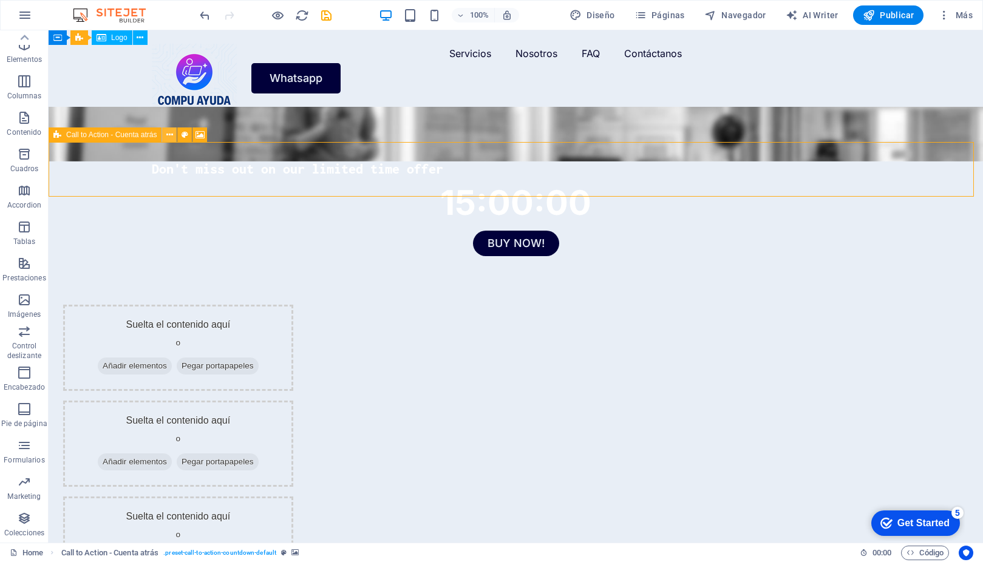
click at [166, 137] on icon at bounding box center [169, 135] width 7 height 13
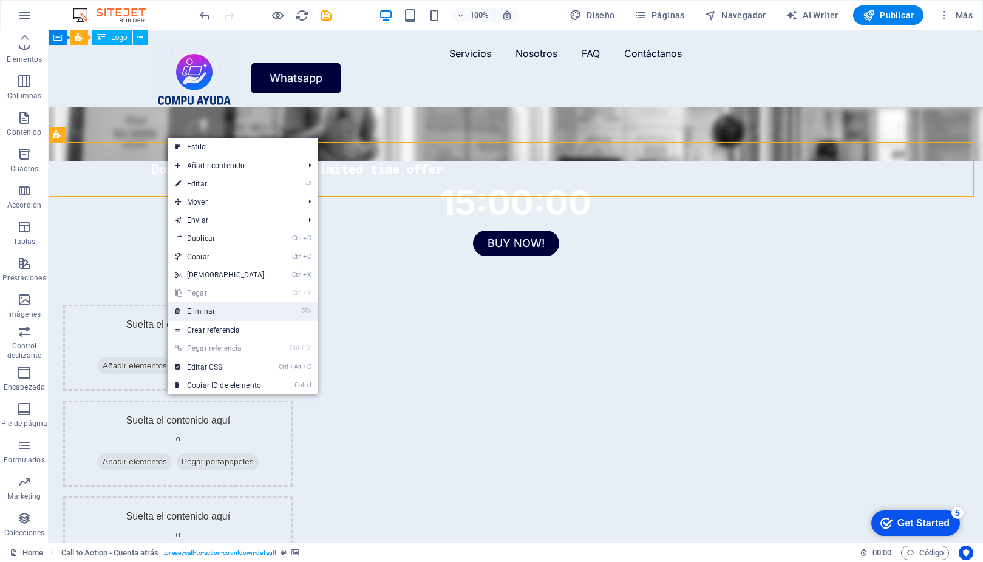
click at [241, 310] on link "⌦ Eliminar" at bounding box center [220, 311] width 104 height 18
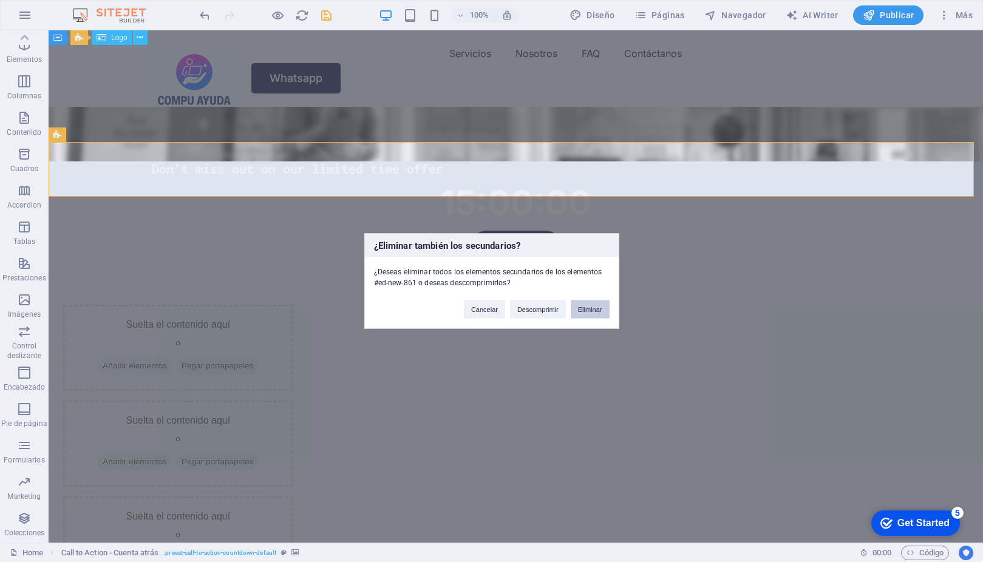
click at [583, 309] on button "Eliminar" at bounding box center [589, 309] width 39 height 18
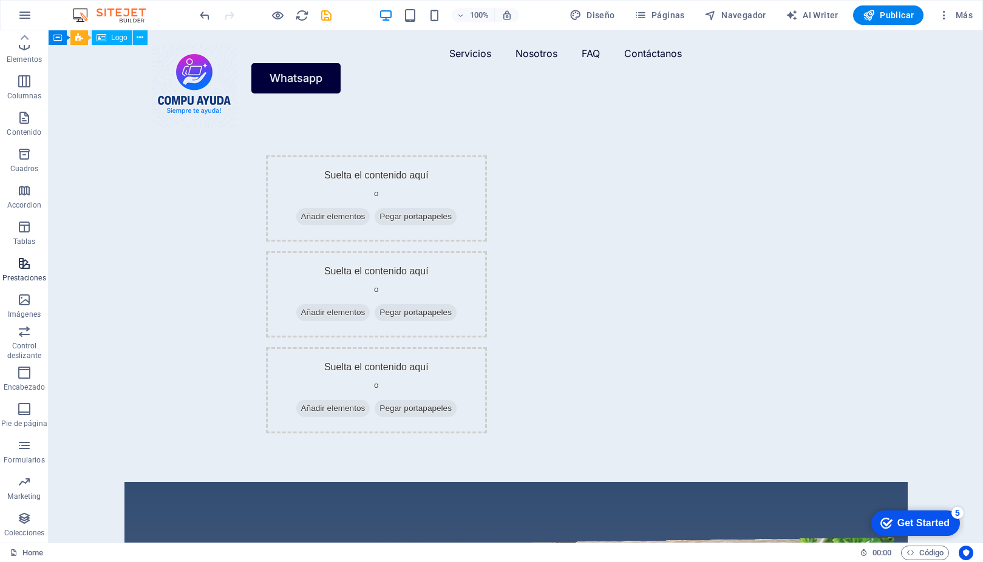
click at [25, 263] on icon "button" at bounding box center [24, 263] width 15 height 15
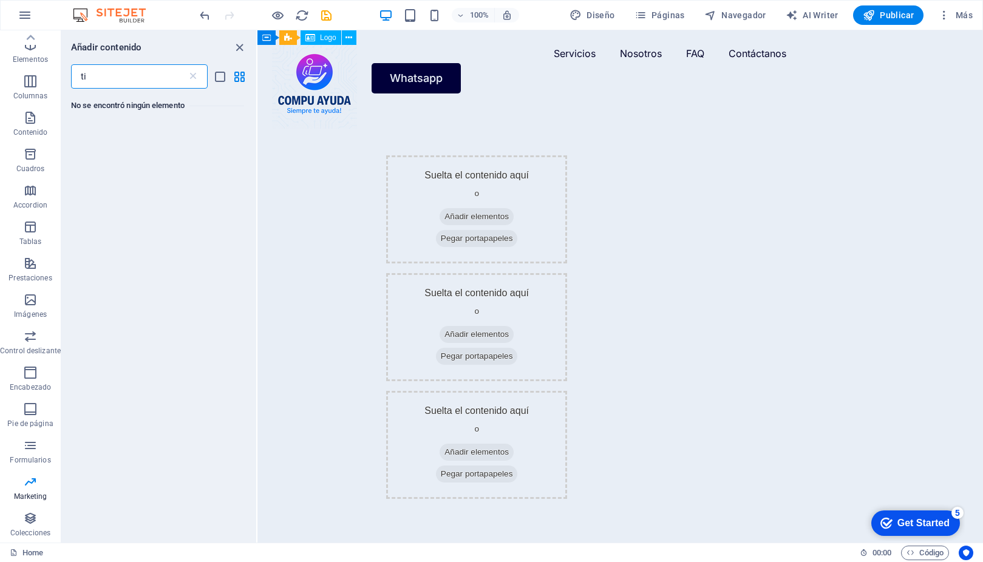
type input "t"
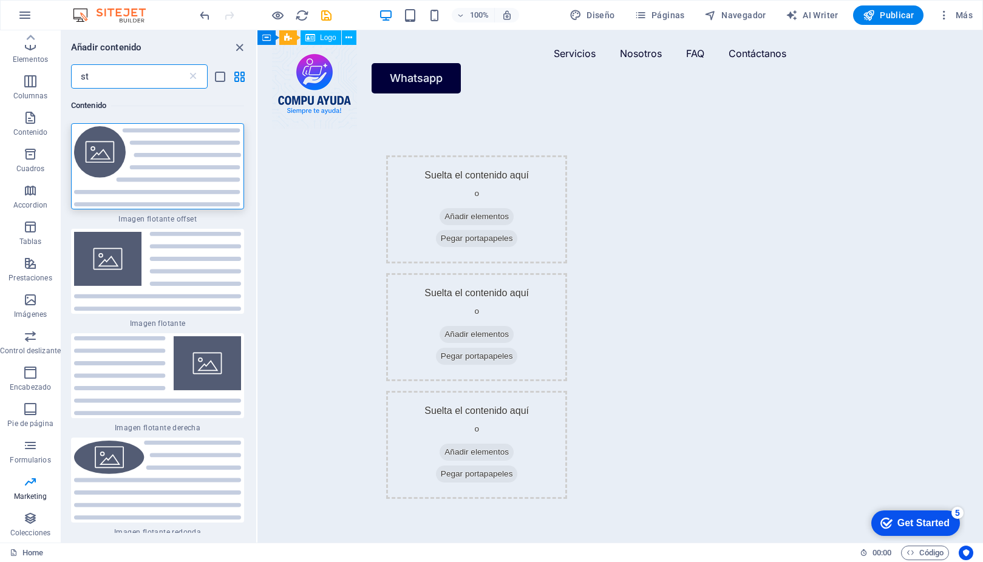
type input "s"
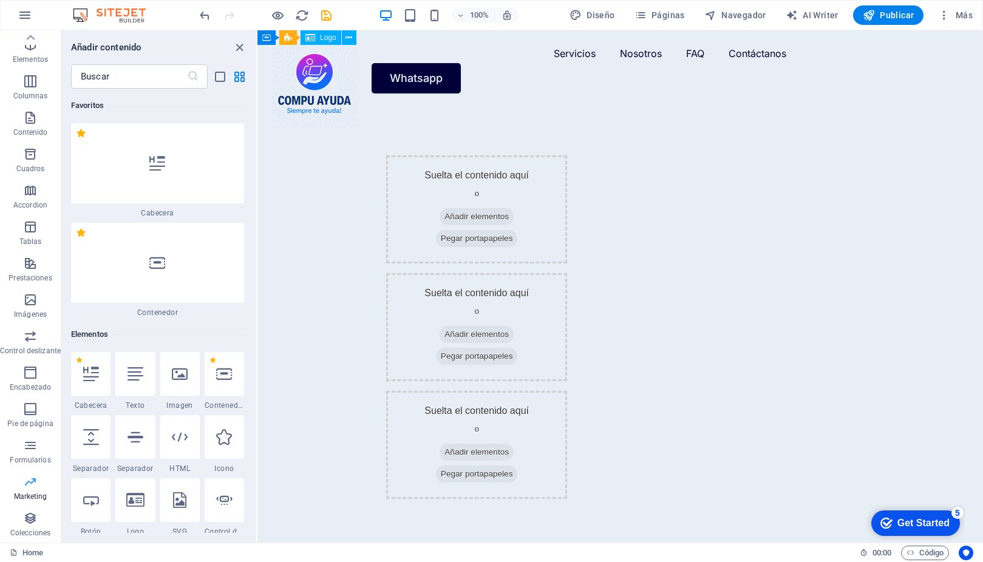
click at [35, 490] on span "Marketing" at bounding box center [30, 489] width 61 height 29
click at [41, 441] on span "Formularios" at bounding box center [30, 452] width 61 height 29
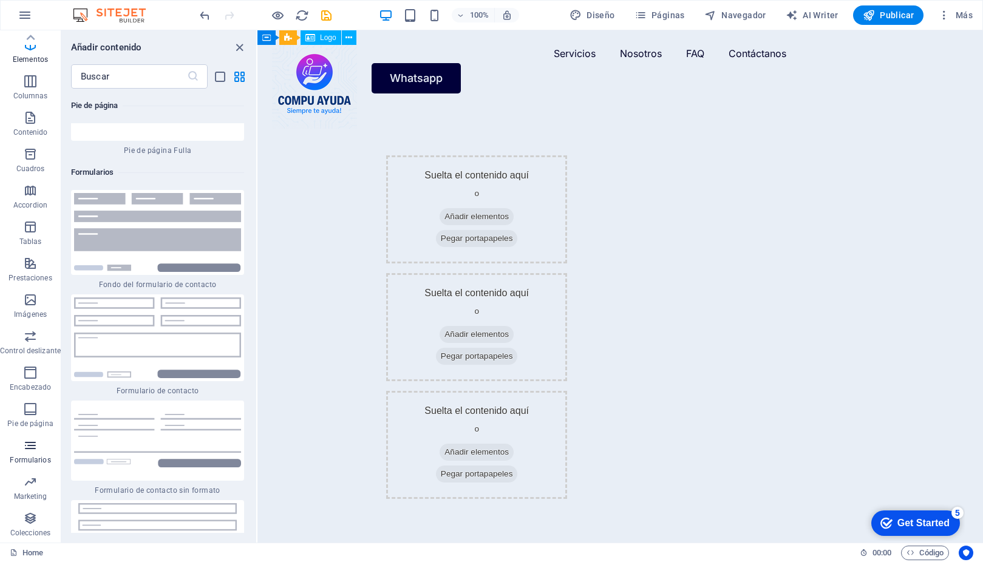
scroll to position [17771, 0]
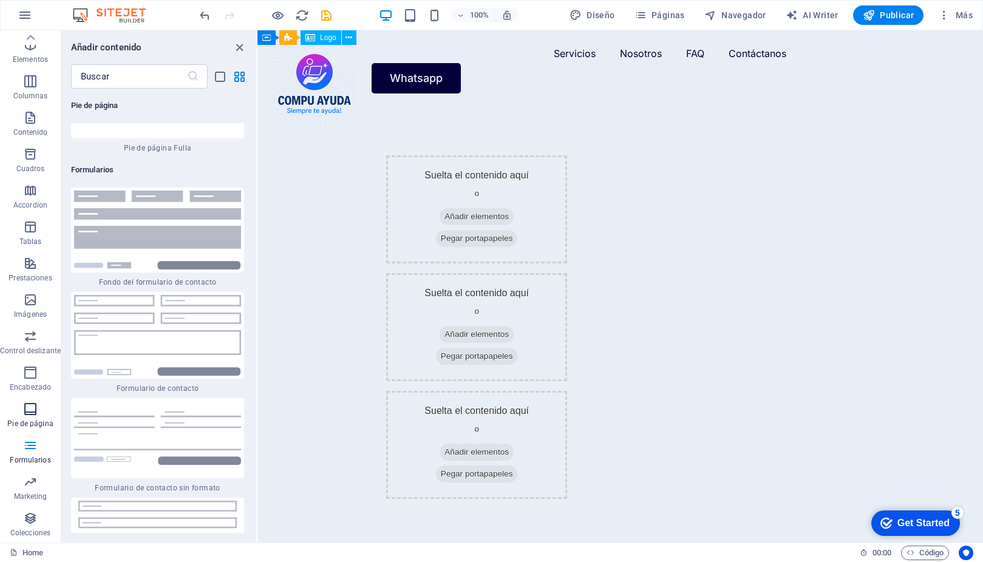
click at [38, 416] on span "Pie de página" at bounding box center [30, 416] width 61 height 29
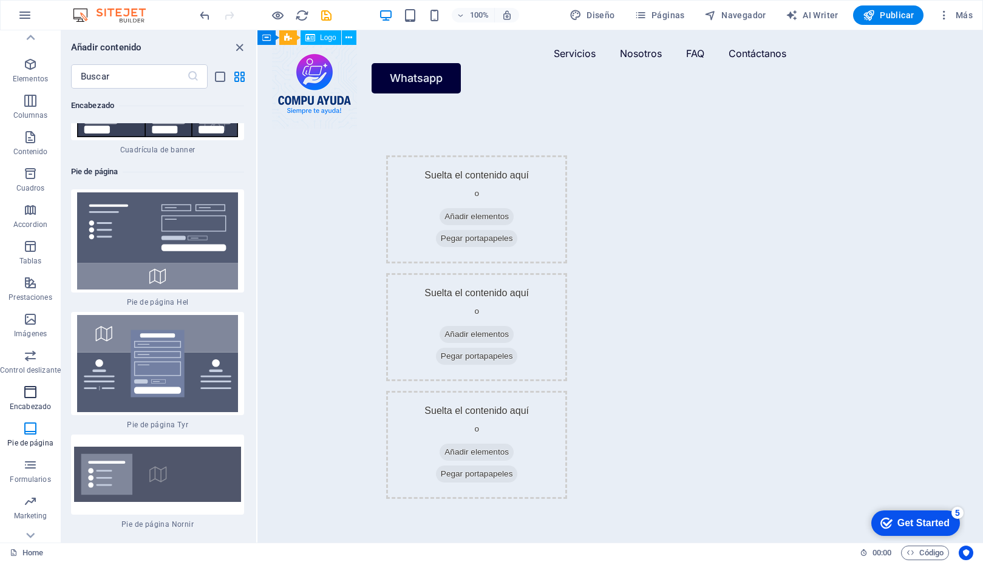
scroll to position [0, 0]
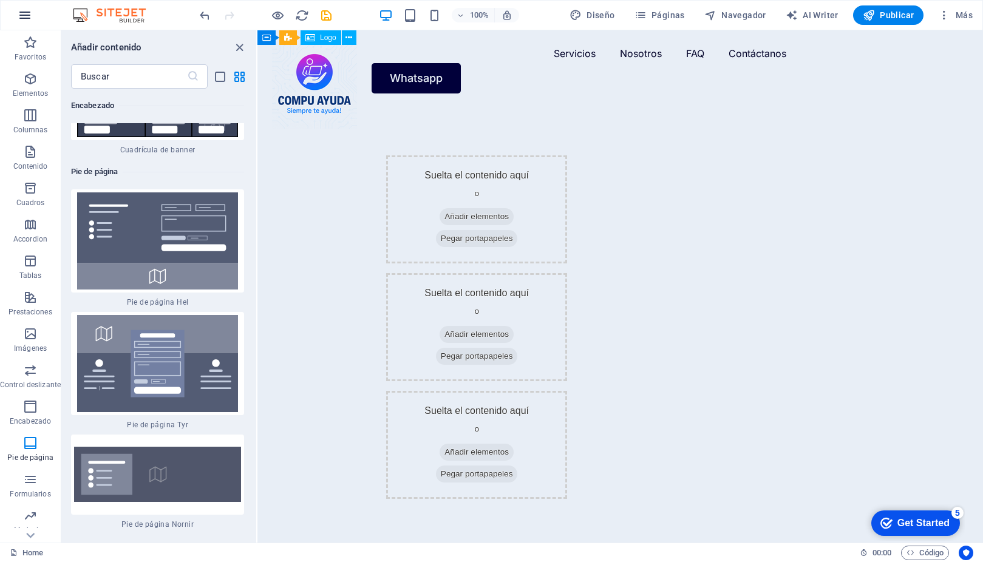
click at [24, 21] on icon "button" at bounding box center [25, 15] width 15 height 15
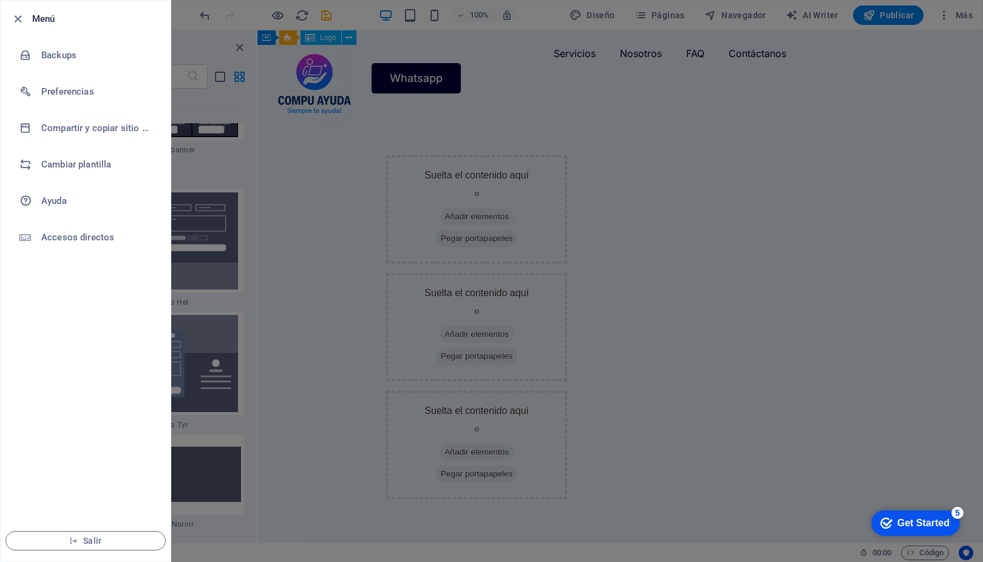
click at [198, 58] on div at bounding box center [491, 281] width 983 height 562
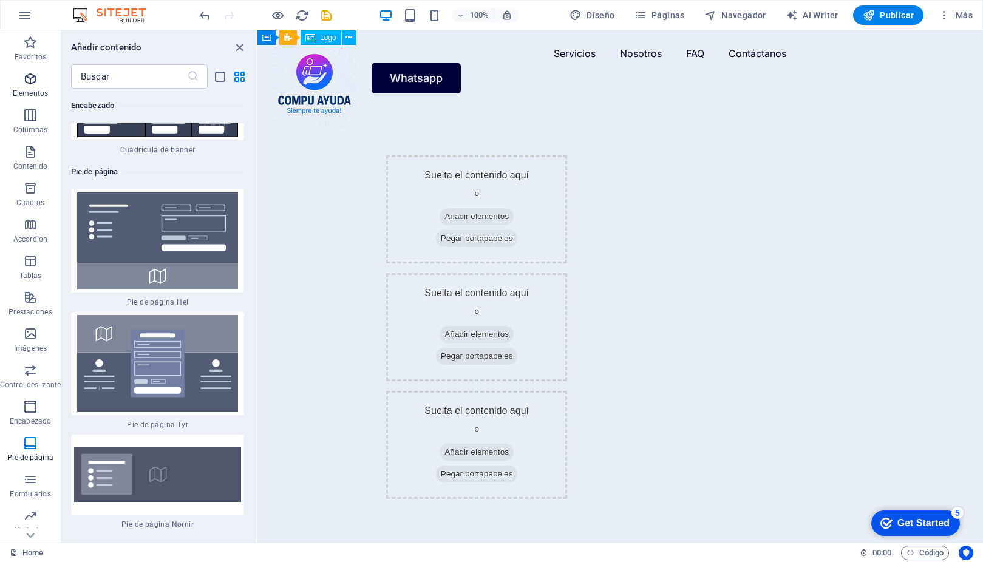
click at [30, 83] on icon "button" at bounding box center [30, 79] width 15 height 15
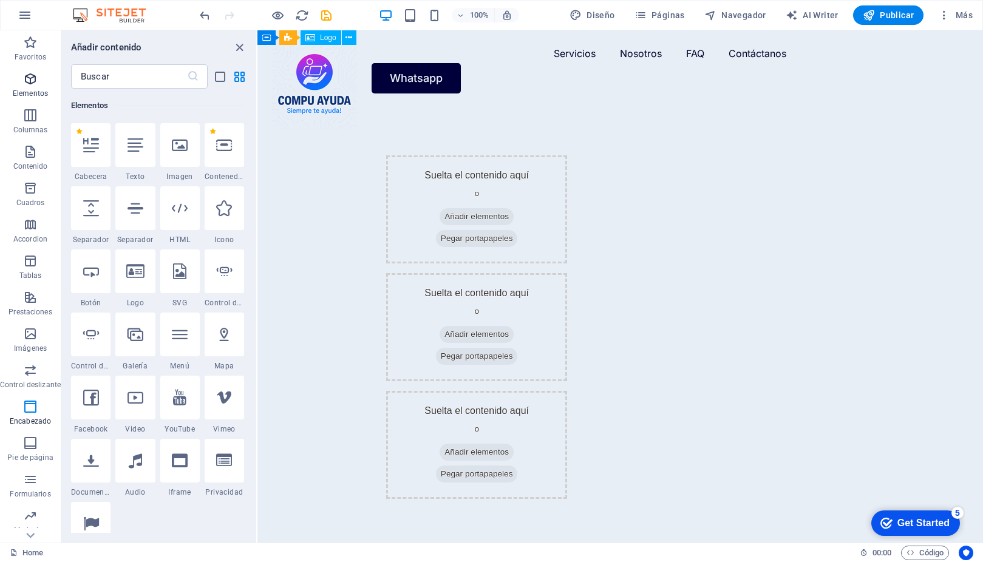
scroll to position [229, 0]
click at [140, 71] on input "text" at bounding box center [129, 76] width 116 height 24
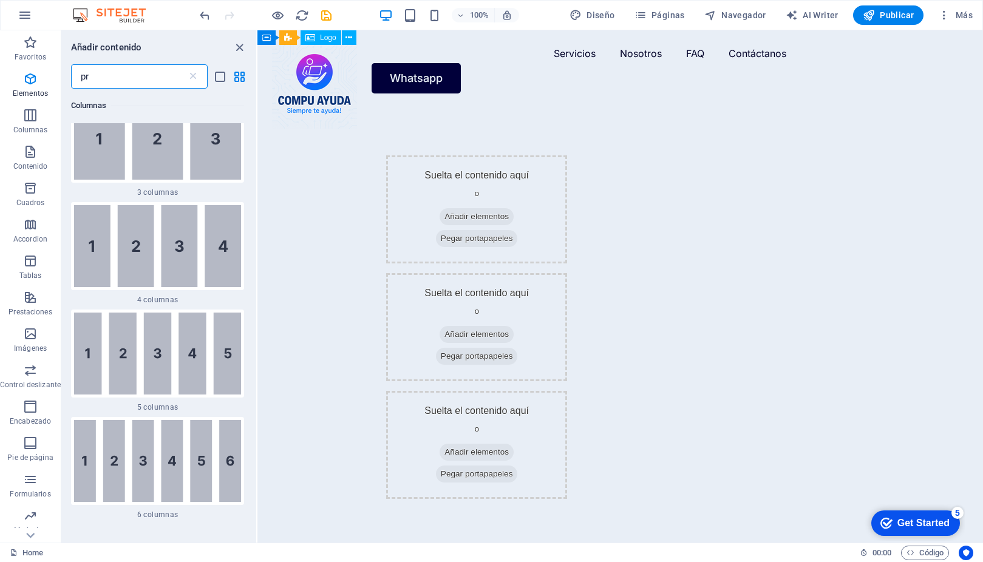
scroll to position [0, 0]
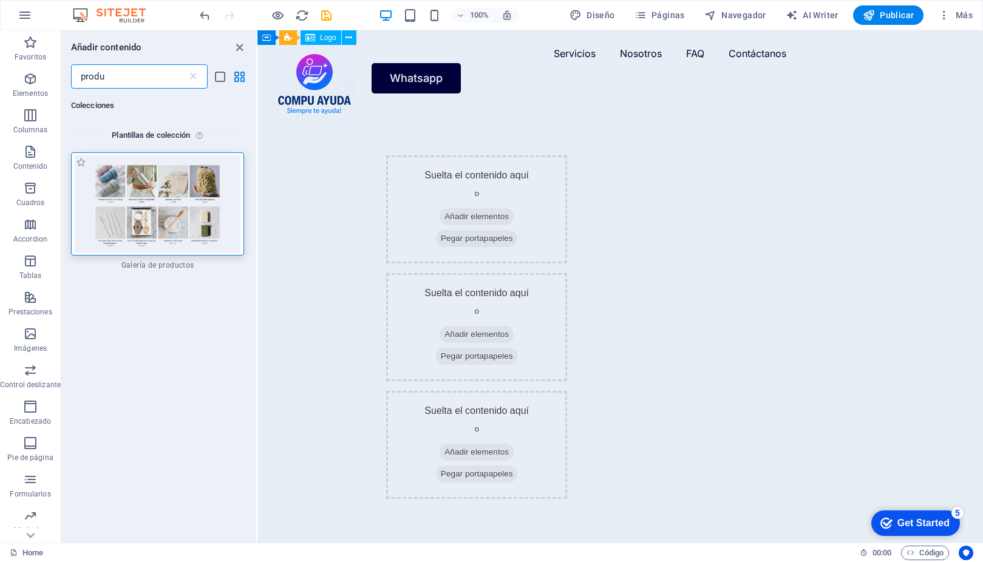
type input "produ"
click at [175, 209] on img at bounding box center [157, 203] width 167 height 97
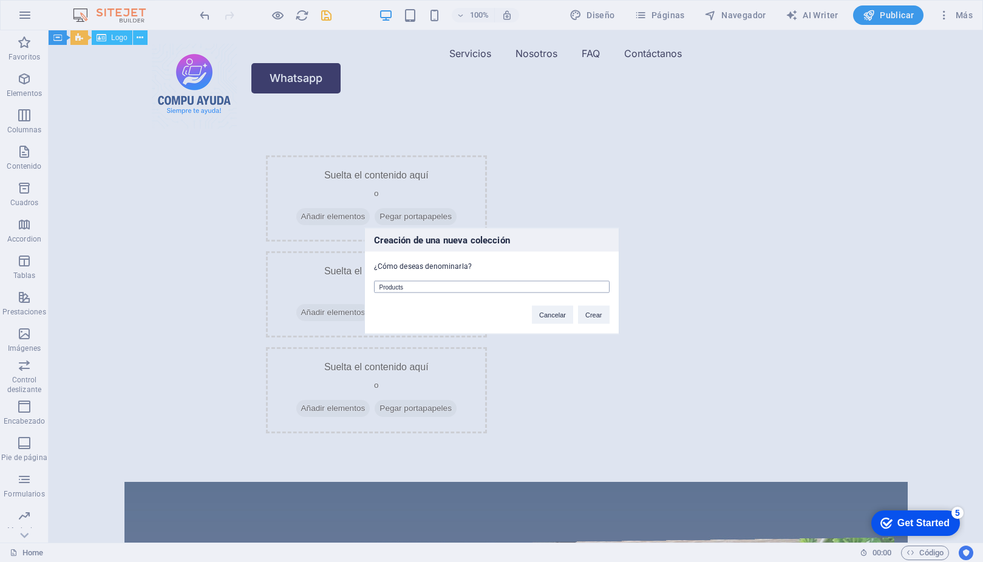
click at [512, 285] on input "Products" at bounding box center [491, 287] width 235 height 12
type input "Productos"
click at [604, 317] on button "Crear" at bounding box center [594, 315] width 32 height 18
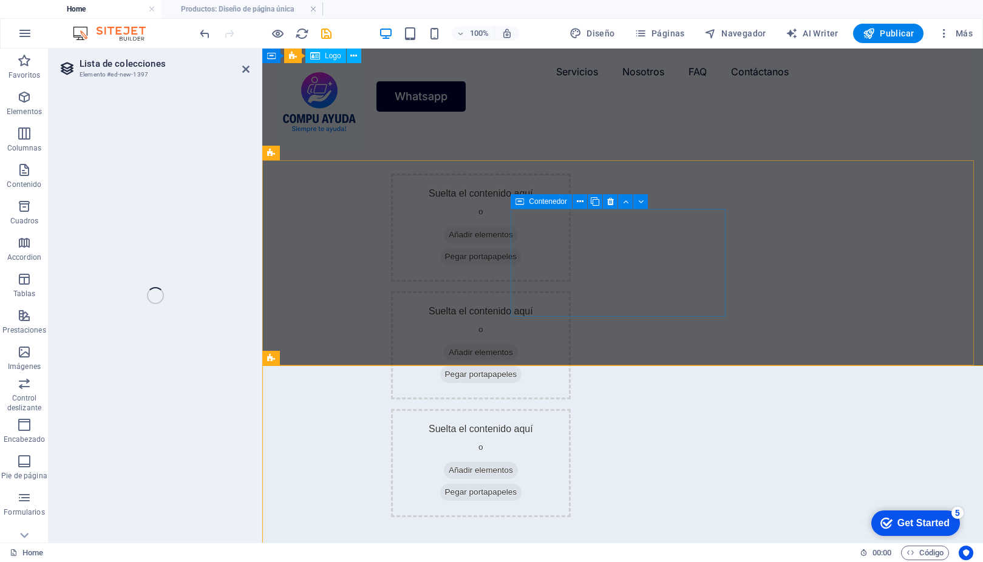
select select "68b60c906a826bb18800aa2d"
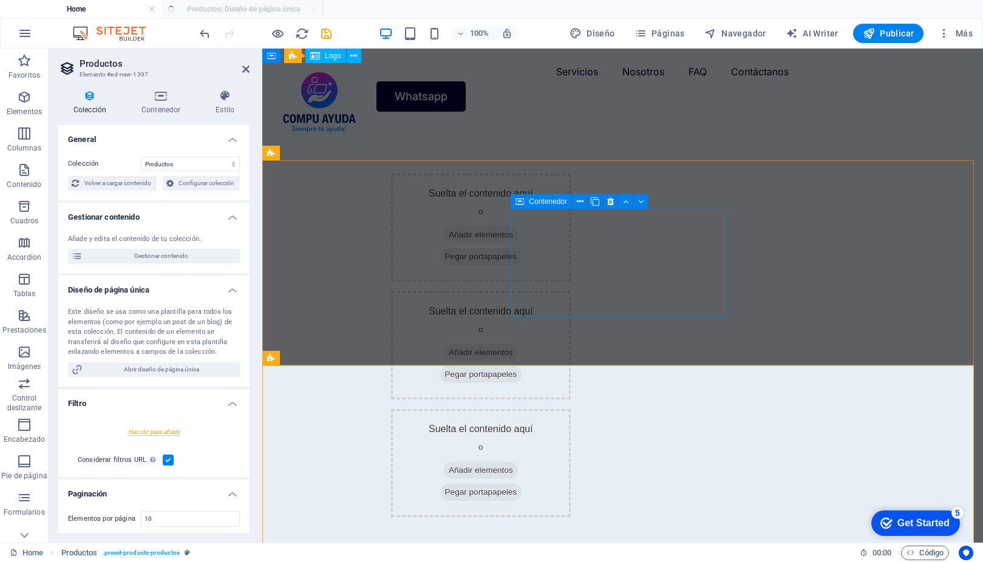
select select "createdAt_DESC"
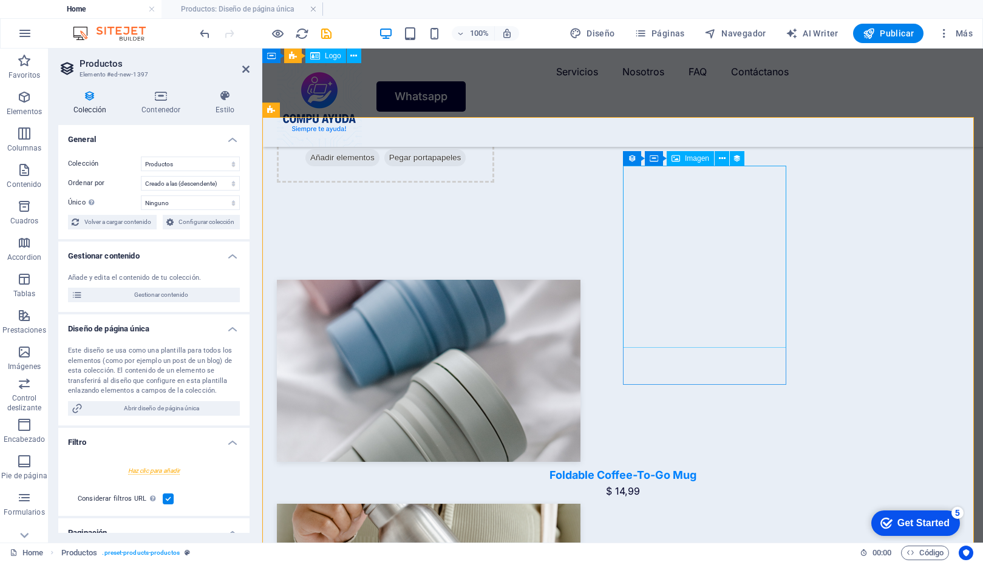
scroll to position [233, 0]
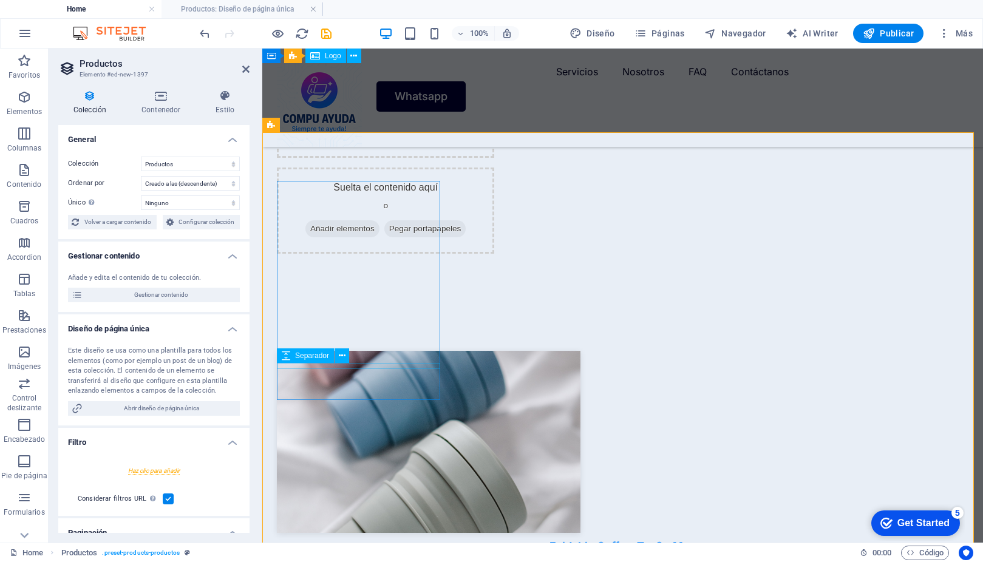
click at [373, 533] on div at bounding box center [622, 536] width 691 height 6
click at [373, 539] on div "Foldable Coffee-To-Go Mug" at bounding box center [622, 547] width 691 height 16
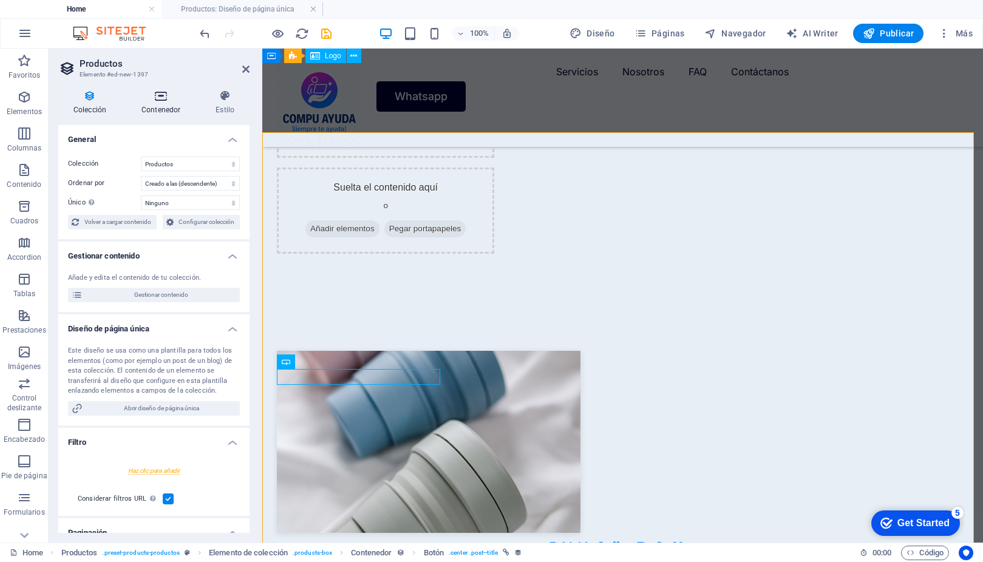
click at [148, 106] on h4 "Contenedor" at bounding box center [163, 102] width 74 height 25
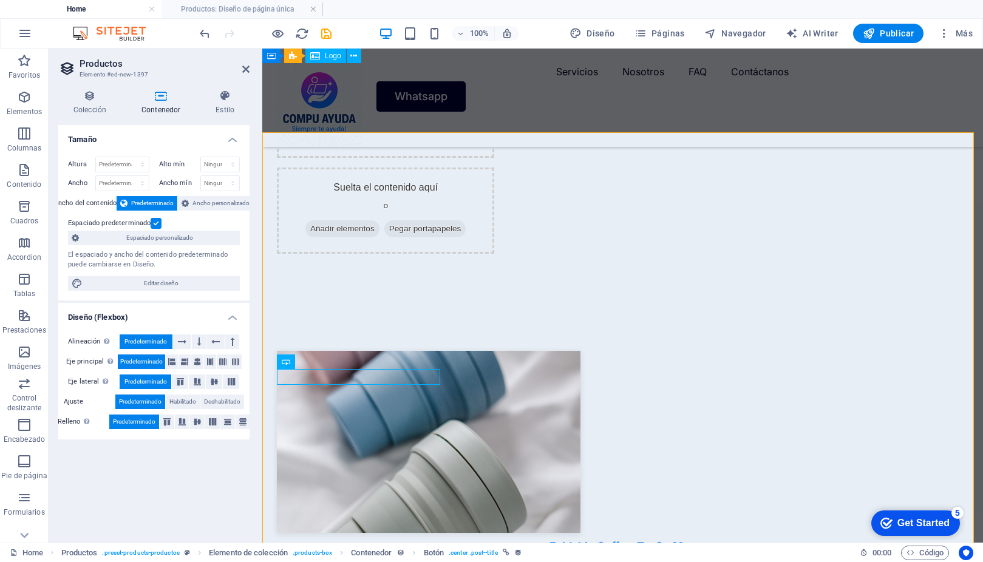
click at [87, 89] on div "Colección Contenedor Estilo General Colección ITBlog Productos Ordenar por Crea…" at bounding box center [154, 311] width 211 height 462
click at [87, 93] on icon at bounding box center [89, 96] width 63 height 12
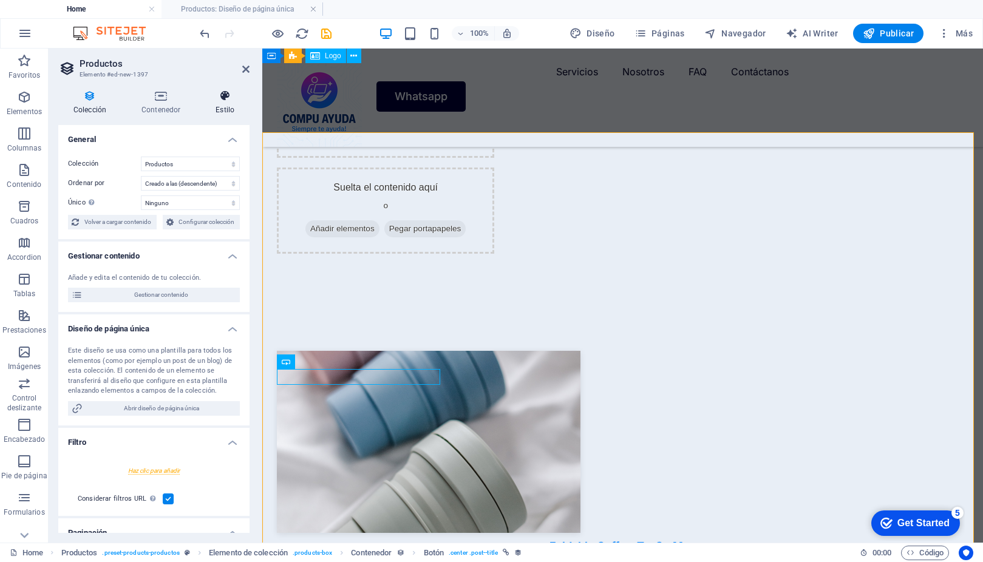
click at [226, 98] on icon at bounding box center [224, 96] width 49 height 12
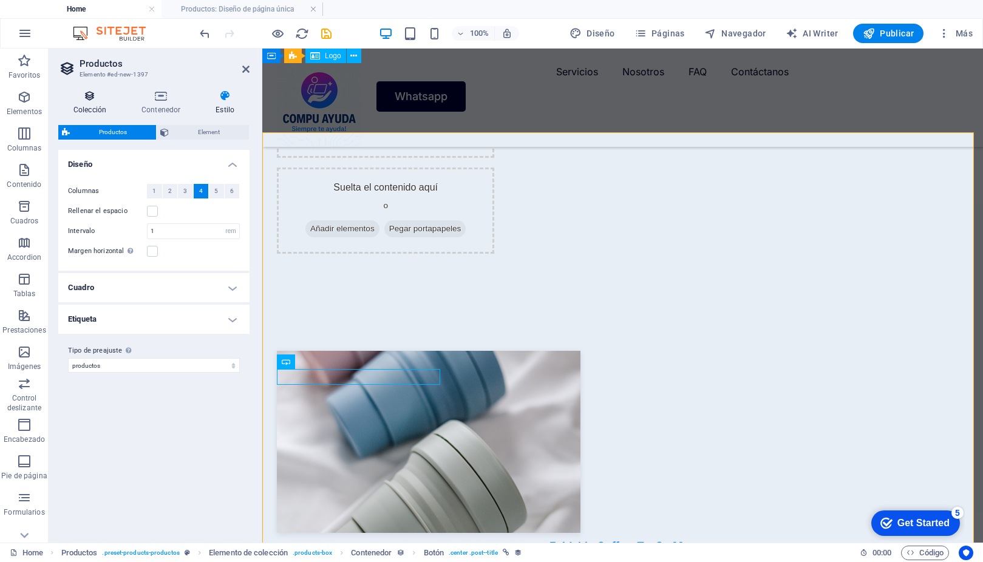
click at [96, 102] on h4 "Colección" at bounding box center [92, 102] width 68 height 25
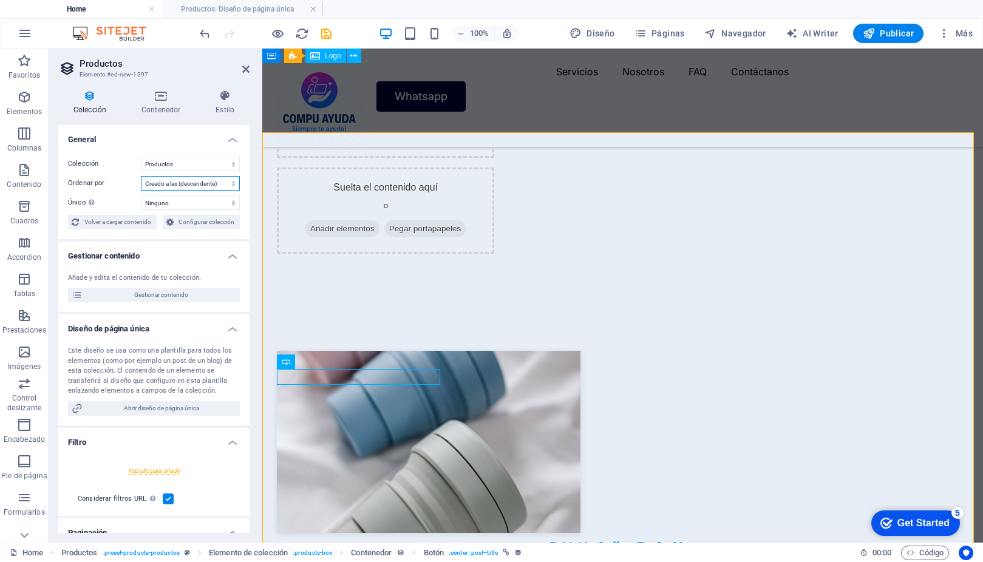
click at [198, 188] on select "Creado a las (ascendente) Creado a las (descendente) Actualizado a las (ascende…" at bounding box center [190, 183] width 99 height 15
click at [200, 227] on span "Configurar colección" at bounding box center [206, 222] width 59 height 15
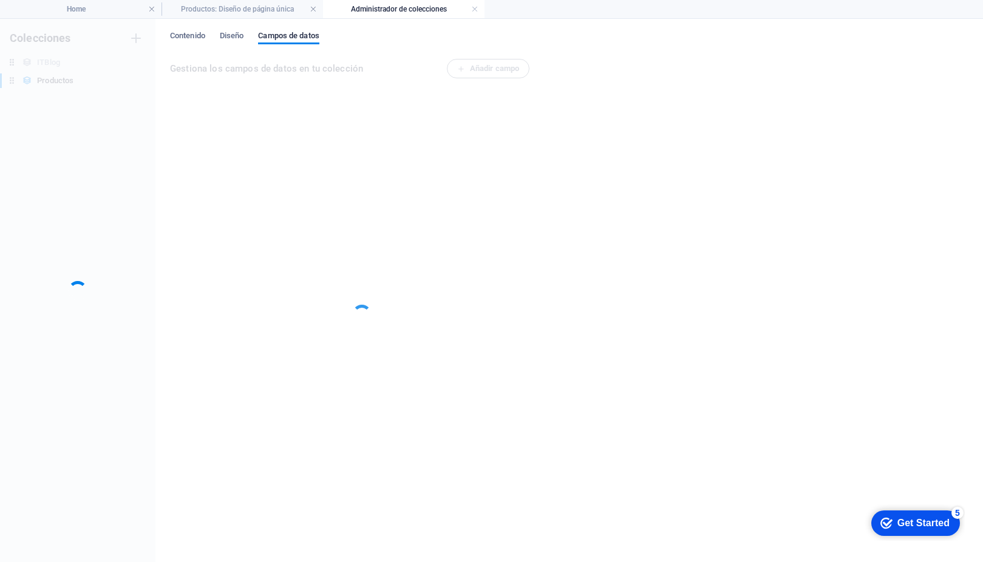
scroll to position [0, 0]
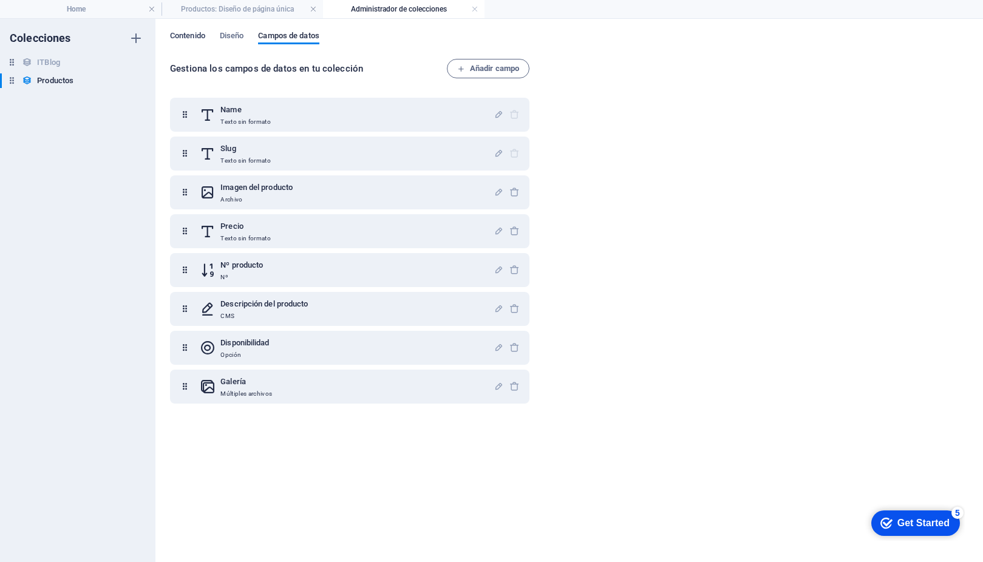
click at [177, 44] on button "Contenido" at bounding box center [187, 37] width 35 height 13
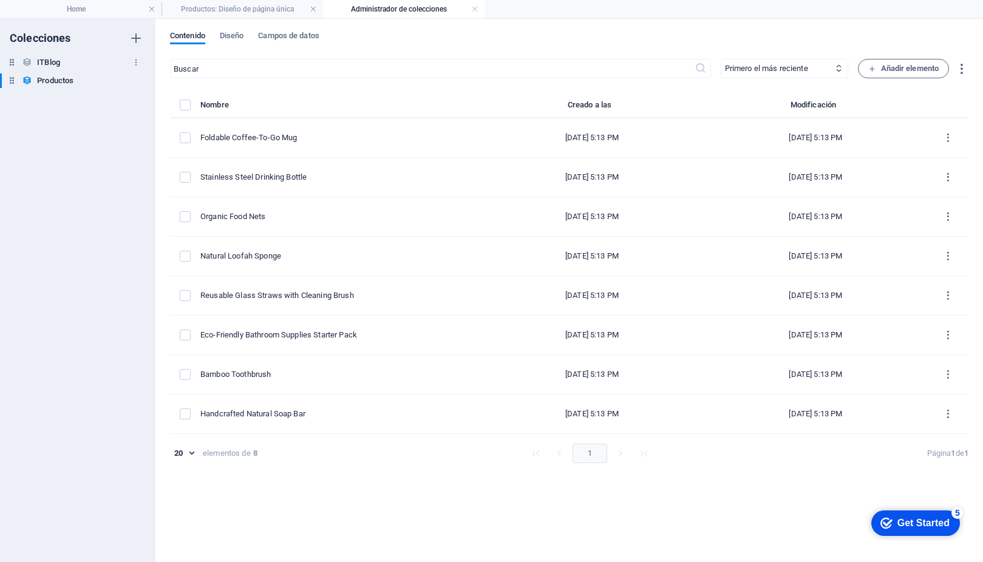
click at [42, 63] on h6 "ITBlog" at bounding box center [48, 62] width 23 height 15
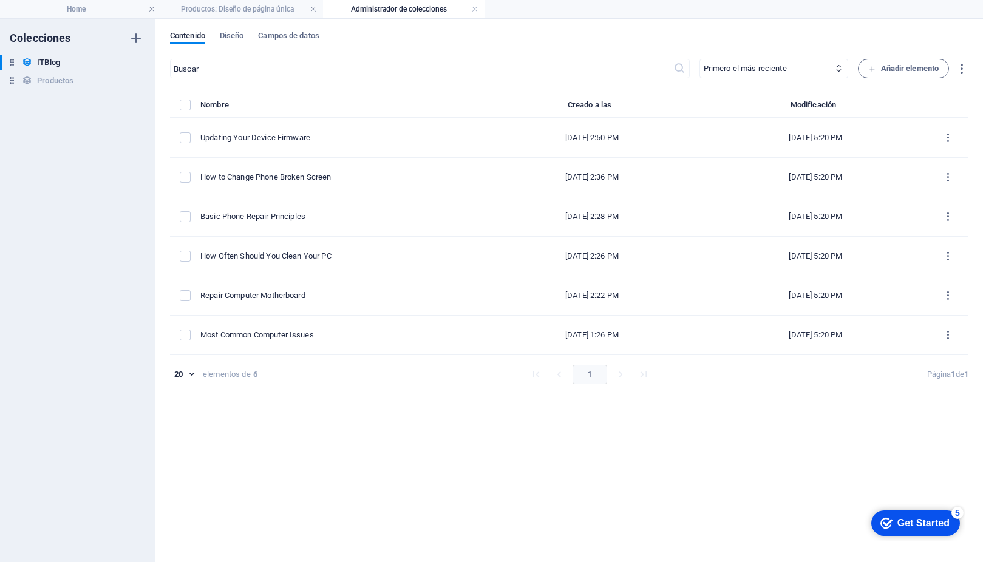
click at [269, 450] on div "​ Primero el más reciente Primero el más antiguo Última modificación ITBlog Dat…" at bounding box center [569, 304] width 798 height 491
click at [231, 41] on span "Diseño" at bounding box center [232, 37] width 24 height 17
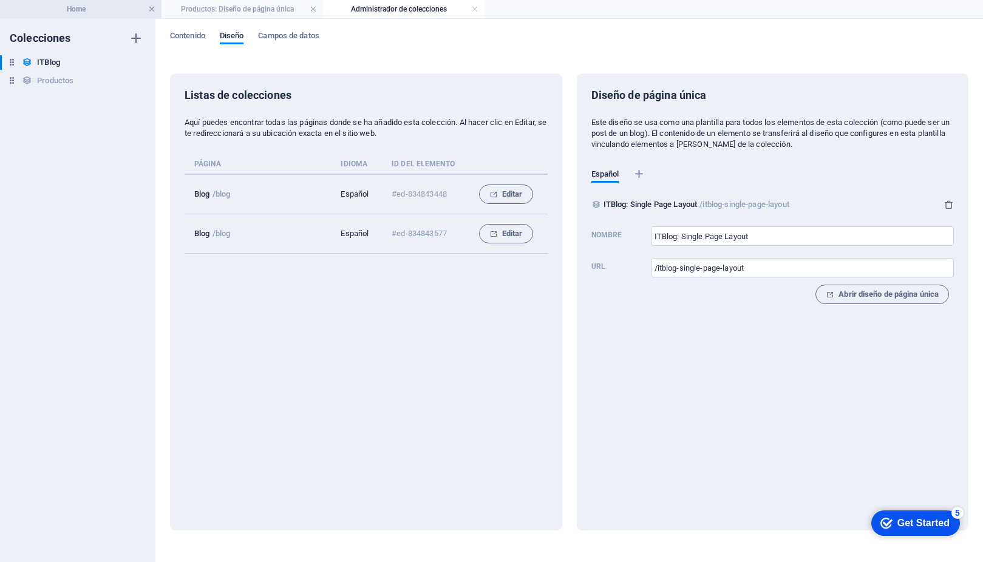
click at [151, 6] on link at bounding box center [151, 10] width 7 height 12
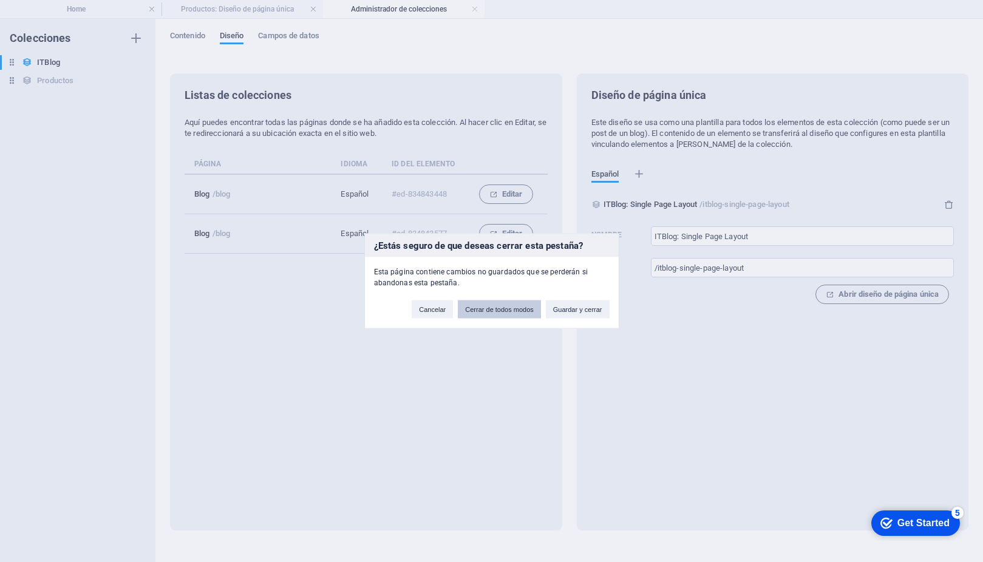
click at [484, 313] on button "Cerrar de todos modos" at bounding box center [499, 309] width 83 height 18
